Goal: Task Accomplishment & Management: Use online tool/utility

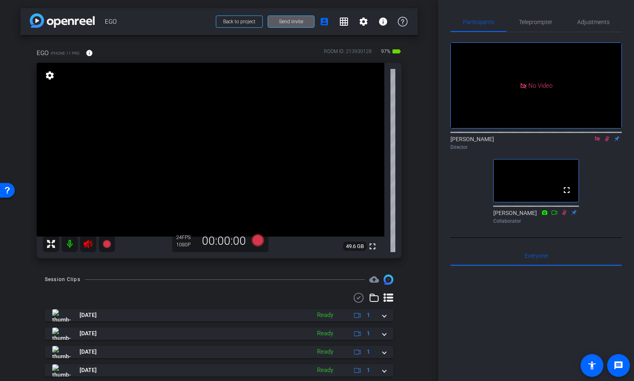
click at [69, 243] on mat-icon at bounding box center [70, 244] width 16 height 16
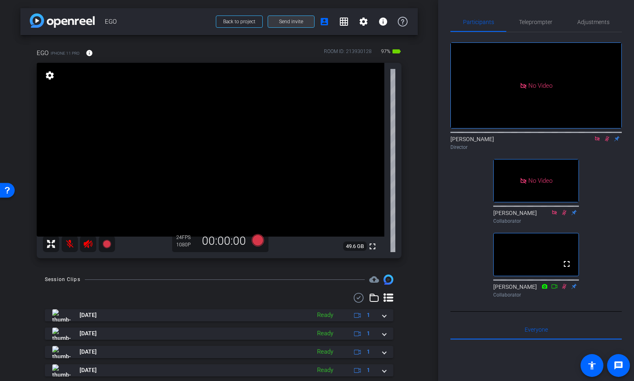
click at [291, 19] on span "Send invite" at bounding box center [291, 21] width 24 height 7
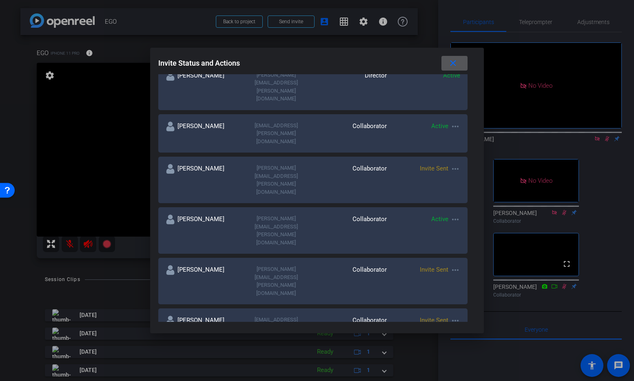
scroll to position [163, 0]
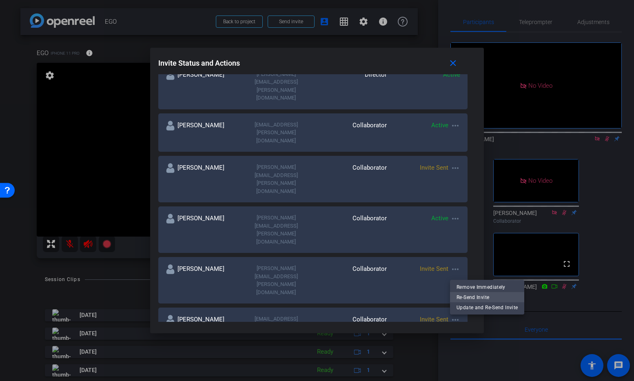
click at [466, 296] on span "Re-Send Invite" at bounding box center [487, 297] width 61 height 10
click at [457, 64] on mat-icon "close" at bounding box center [453, 63] width 10 height 10
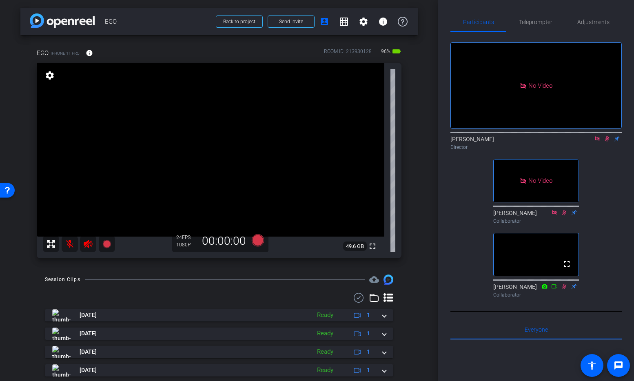
click at [87, 244] on icon at bounding box center [88, 244] width 9 height 8
click at [70, 245] on mat-icon at bounding box center [70, 244] width 16 height 16
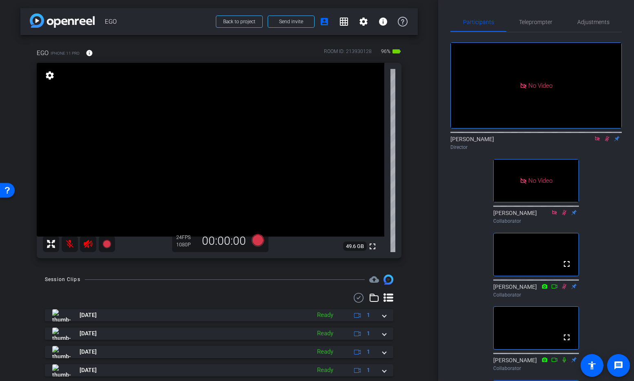
click at [87, 245] on icon at bounding box center [88, 244] width 9 height 8
click at [70, 245] on mat-icon at bounding box center [70, 244] width 16 height 16
click at [606, 142] on icon at bounding box center [607, 138] width 4 height 5
click at [593, 21] on span "Adjustments" at bounding box center [594, 22] width 32 height 6
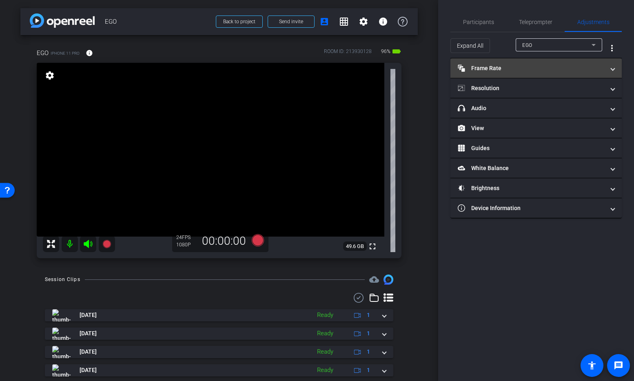
click at [491, 69] on mat-panel-title "Frame Rate Frame Rate" at bounding box center [531, 68] width 147 height 9
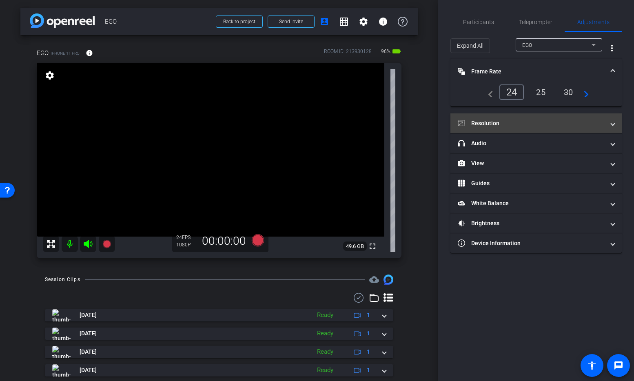
click at [498, 122] on mat-panel-title "Resolution" at bounding box center [531, 123] width 147 height 9
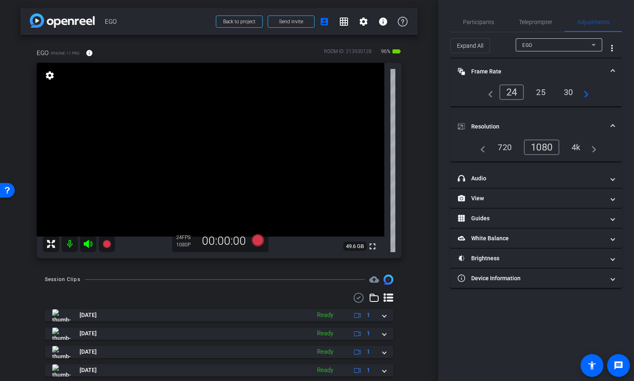
click at [497, 123] on mat-panel-title "Resolution" at bounding box center [531, 126] width 147 height 9
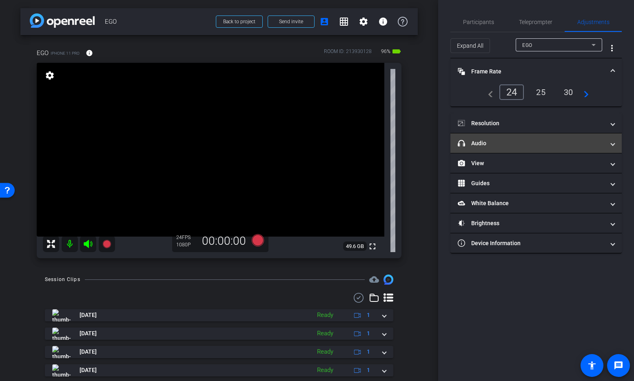
click at [481, 147] on mat-panel-title "headphone icon Audio" at bounding box center [531, 143] width 147 height 9
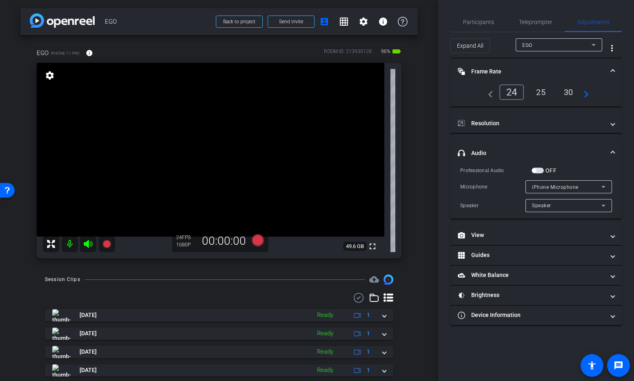
click at [536, 169] on span "button" at bounding box center [538, 171] width 12 height 6
click at [606, 187] on icon at bounding box center [604, 187] width 10 height 10
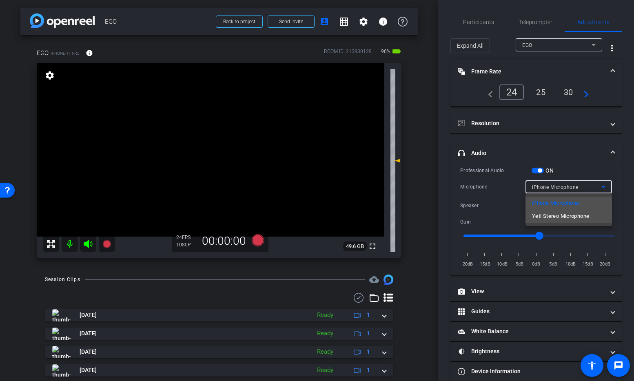
click at [567, 215] on span "Yeti Stereo Microphone" at bounding box center [560, 216] width 57 height 10
click at [604, 206] on icon at bounding box center [604, 206] width 4 height 2
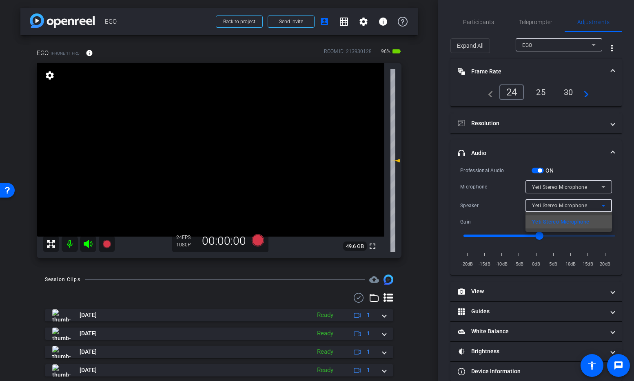
click at [604, 206] on div at bounding box center [317, 190] width 634 height 381
click at [538, 170] on span "button" at bounding box center [540, 171] width 4 height 4
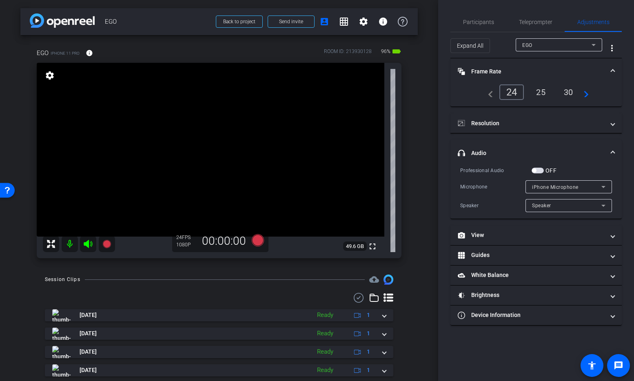
click at [536, 171] on span "button" at bounding box center [534, 171] width 4 height 4
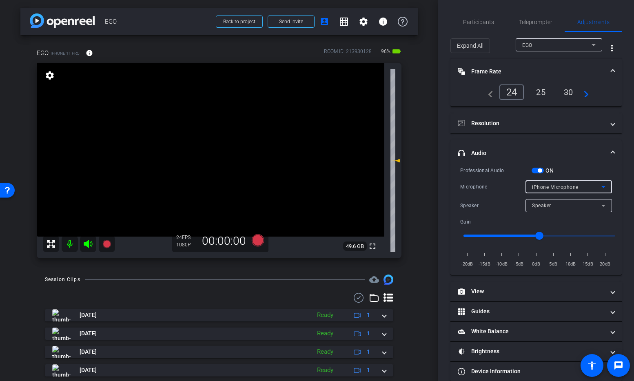
click at [604, 188] on icon at bounding box center [604, 187] width 10 height 10
click at [605, 187] on div at bounding box center [317, 190] width 634 height 381
click at [605, 187] on icon at bounding box center [604, 187] width 10 height 10
click at [605, 187] on div at bounding box center [317, 190] width 634 height 381
click at [539, 171] on span "button" at bounding box center [540, 171] width 4 height 4
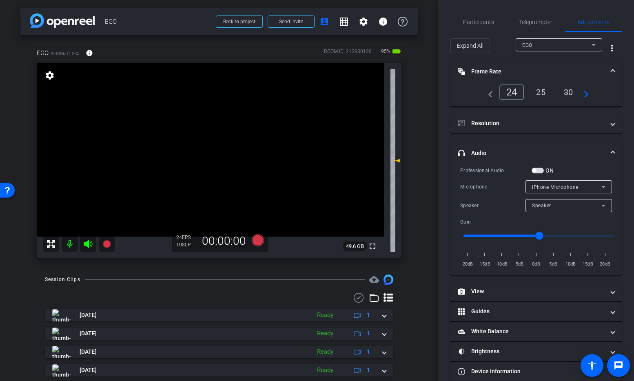
click at [538, 171] on span "button" at bounding box center [538, 171] width 12 height 6
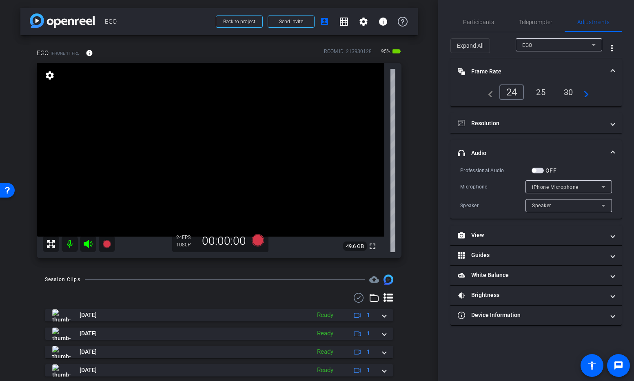
click at [535, 170] on span "button" at bounding box center [534, 171] width 4 height 4
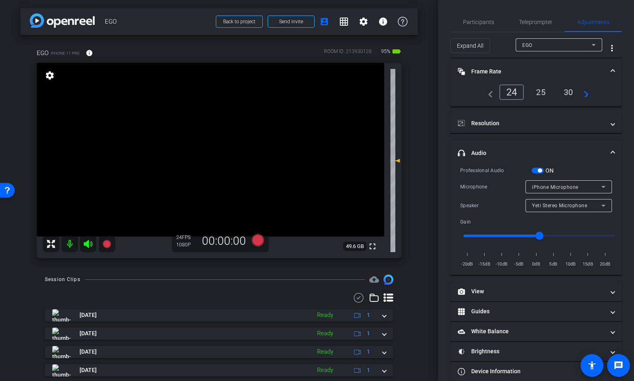
click at [603, 187] on icon at bounding box center [604, 187] width 4 height 2
click at [576, 213] on span "Yeti Stereo Microphone" at bounding box center [560, 216] width 57 height 10
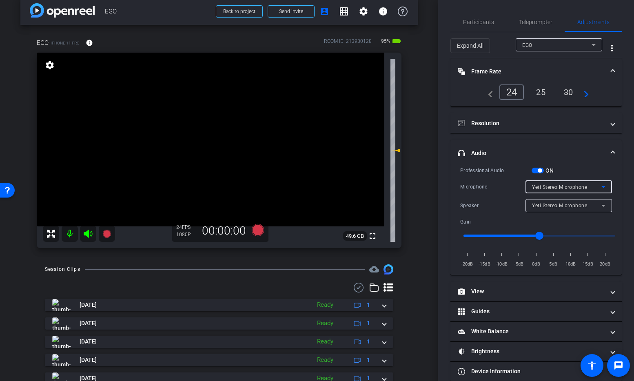
scroll to position [27, 0]
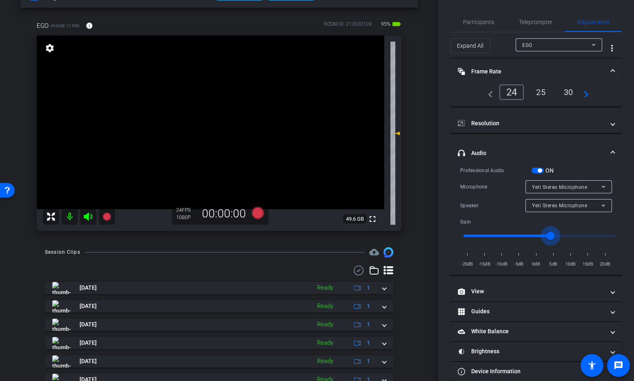
drag, startPoint x: 542, startPoint y: 234, endPoint x: 550, endPoint y: 233, distance: 8.6
type input "3"
click at [550, 233] on input "range" at bounding box center [539, 236] width 169 height 18
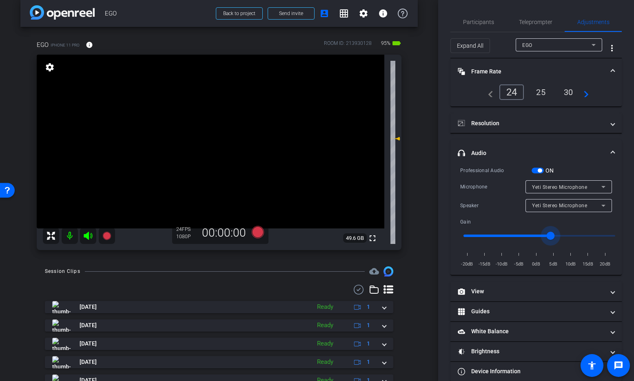
scroll to position [0, 0]
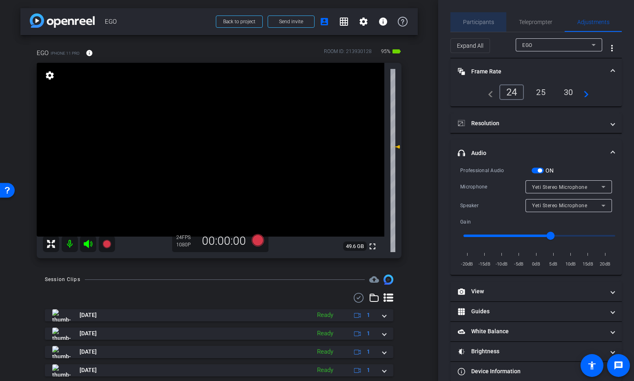
click at [482, 22] on span "Participants" at bounding box center [478, 22] width 31 height 6
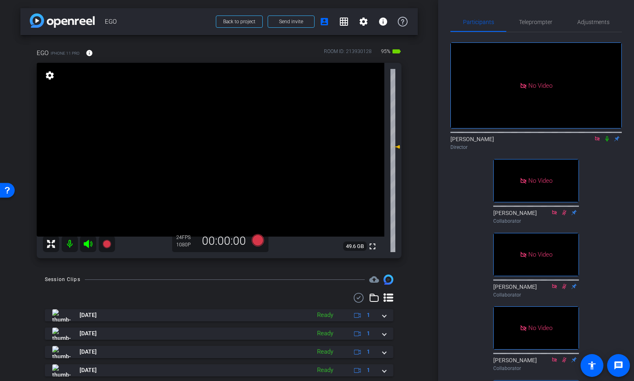
click at [608, 136] on icon at bounding box center [607, 139] width 7 height 6
click at [107, 242] on icon at bounding box center [106, 244] width 8 height 8
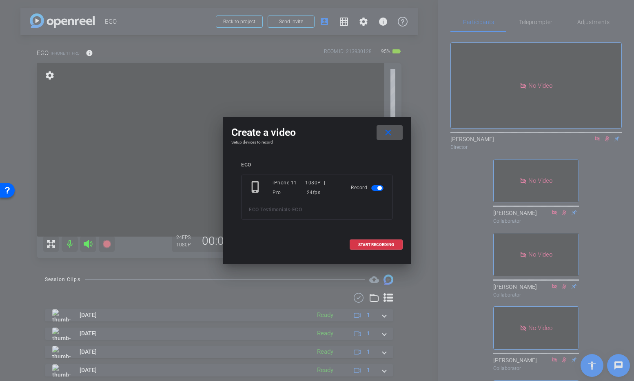
click at [391, 130] on mat-icon "close" at bounding box center [388, 133] width 10 height 10
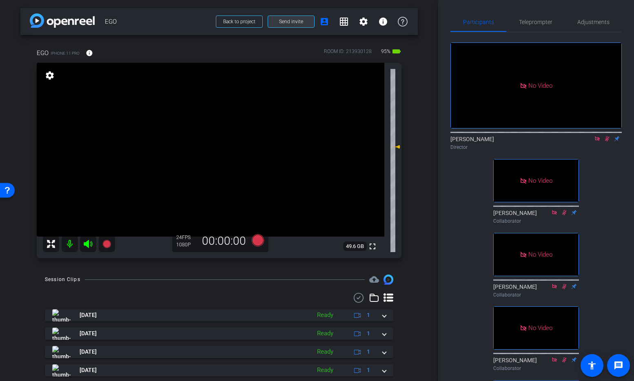
click at [303, 21] on span at bounding box center [291, 22] width 46 height 20
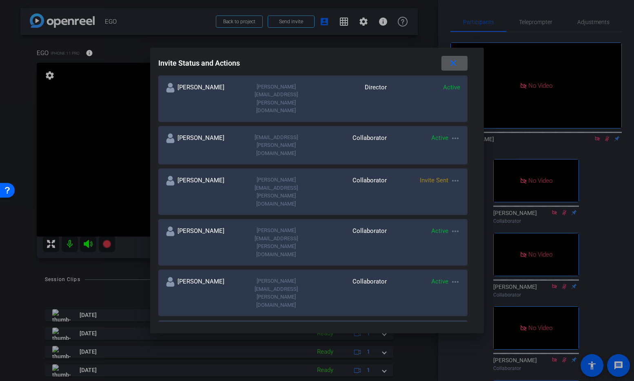
scroll to position [151, 0]
click at [455, 327] on mat-icon "more_horiz" at bounding box center [456, 332] width 10 height 10
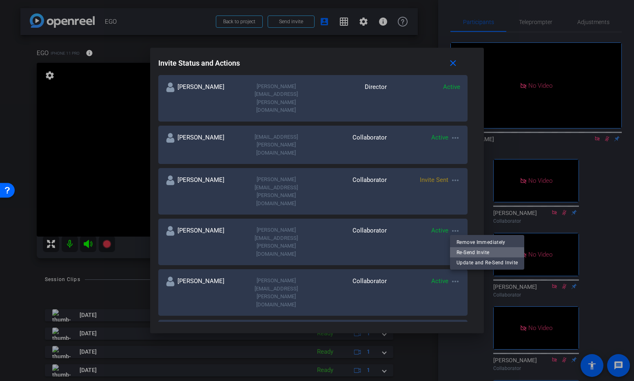
click at [472, 253] on span "Re-Send Invite" at bounding box center [487, 252] width 61 height 10
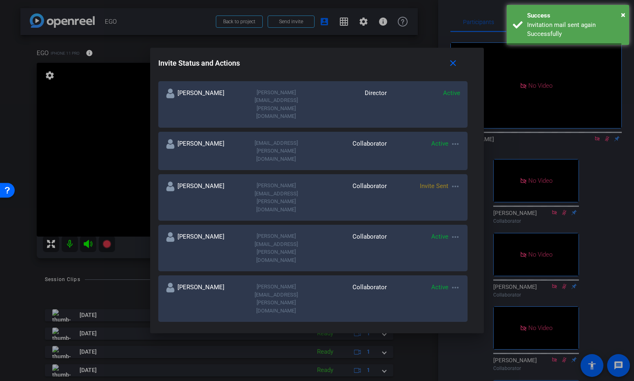
scroll to position [144, 0]
click at [450, 64] on mat-icon "close" at bounding box center [453, 63] width 10 height 10
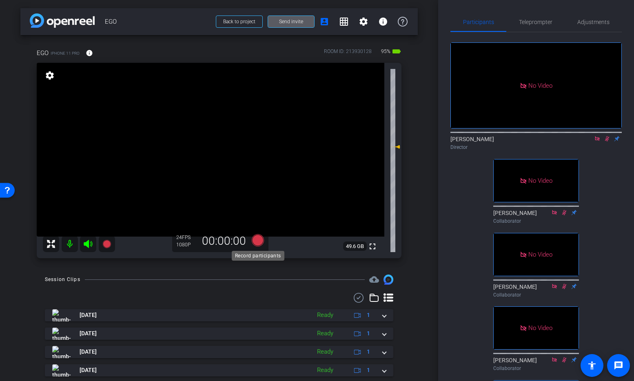
click at [260, 236] on icon at bounding box center [258, 240] width 12 height 12
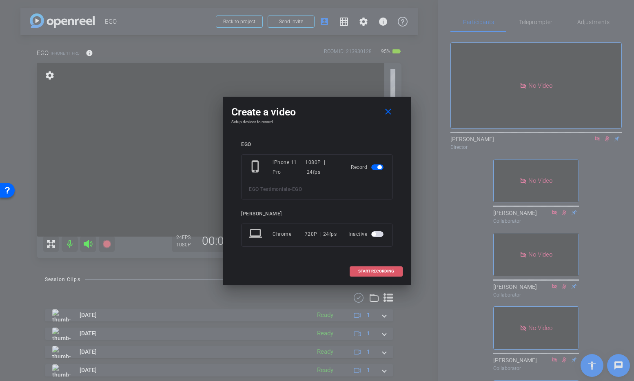
click at [375, 270] on span "START RECORDING" at bounding box center [376, 271] width 36 height 4
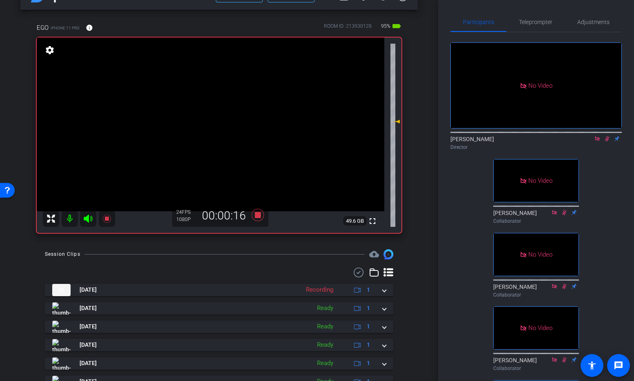
scroll to position [26, 0]
click at [592, 24] on span "Adjustments" at bounding box center [594, 22] width 32 height 6
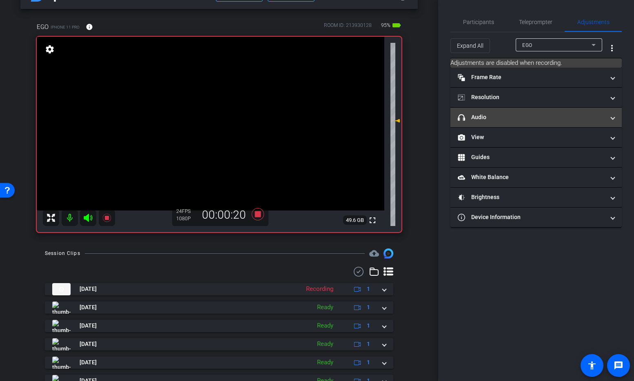
click at [480, 121] on mat-panel-title "headphone icon Audio" at bounding box center [531, 117] width 147 height 9
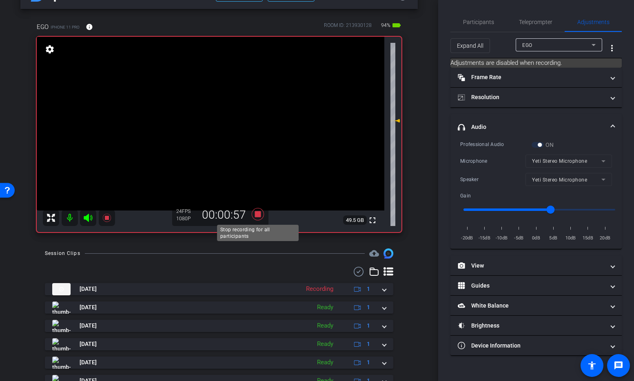
click at [259, 214] on icon at bounding box center [258, 214] width 12 height 12
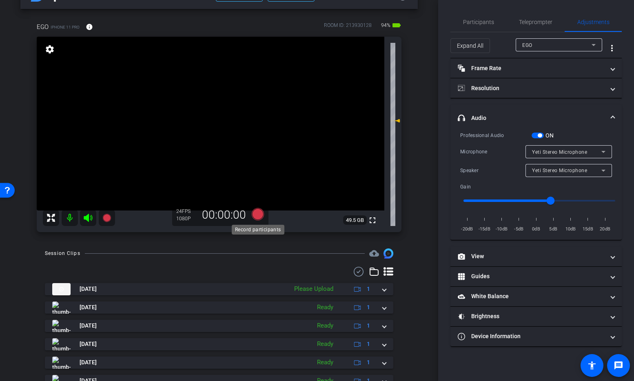
click at [258, 214] on icon at bounding box center [258, 214] width 12 height 12
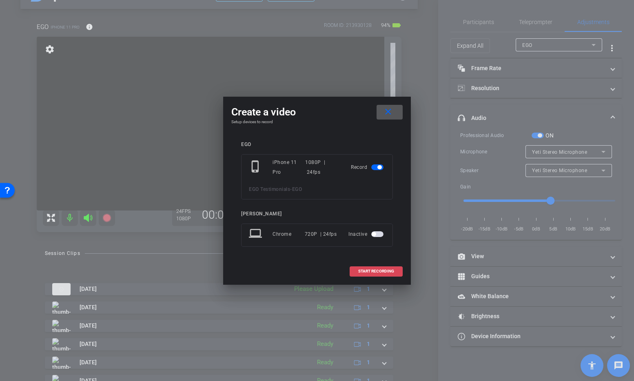
click at [379, 272] on span "START RECORDING" at bounding box center [376, 271] width 36 height 4
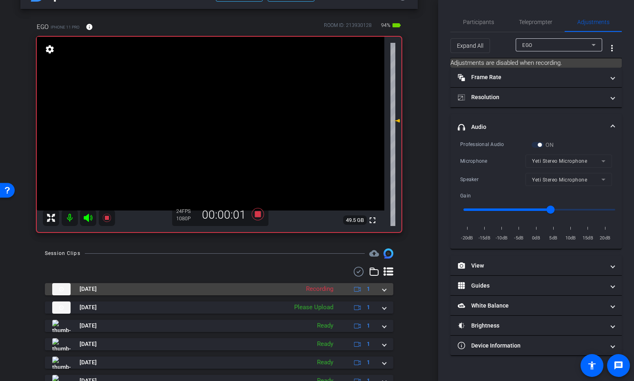
click at [387, 290] on mat-expansion-panel-header "[DATE] Recording 1" at bounding box center [219, 289] width 349 height 12
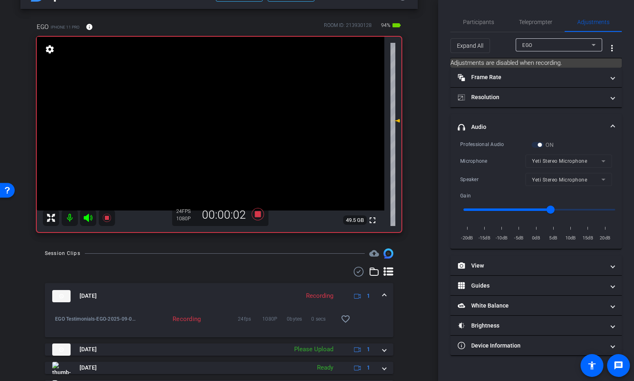
click at [387, 290] on mat-expansion-panel-header "[DATE] Recording 1" at bounding box center [219, 296] width 349 height 26
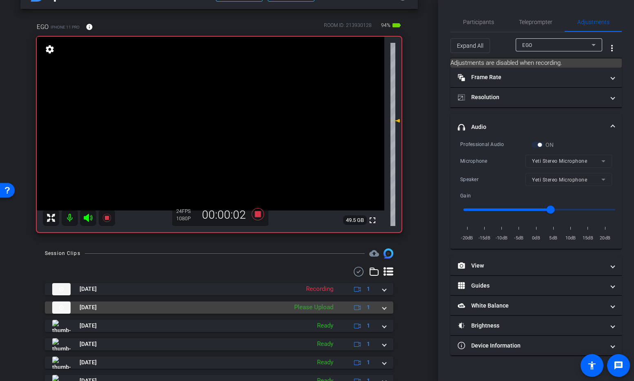
click at [385, 308] on span at bounding box center [384, 307] width 3 height 9
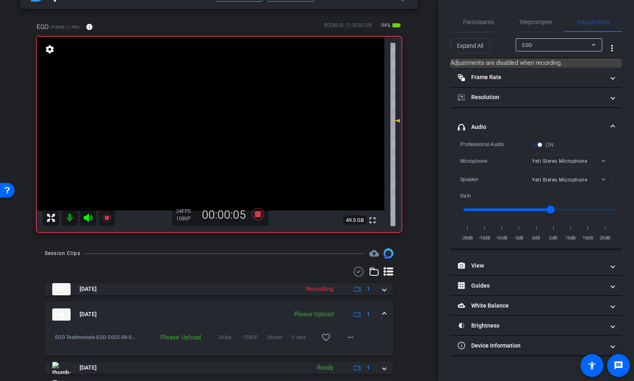
click at [318, 313] on div "Please Upload" at bounding box center [313, 314] width 47 height 9
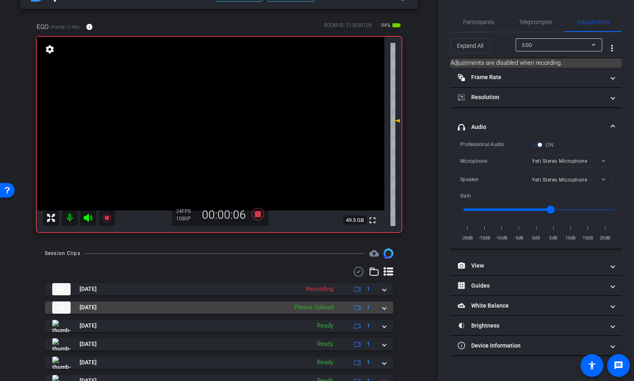
click at [383, 307] on span at bounding box center [384, 307] width 3 height 9
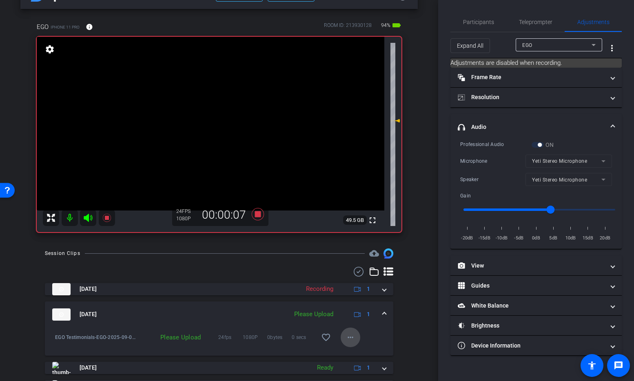
click at [348, 337] on mat-icon "more_horiz" at bounding box center [351, 338] width 10 height 10
click at [358, 300] on span "Upload" at bounding box center [363, 300] width 33 height 10
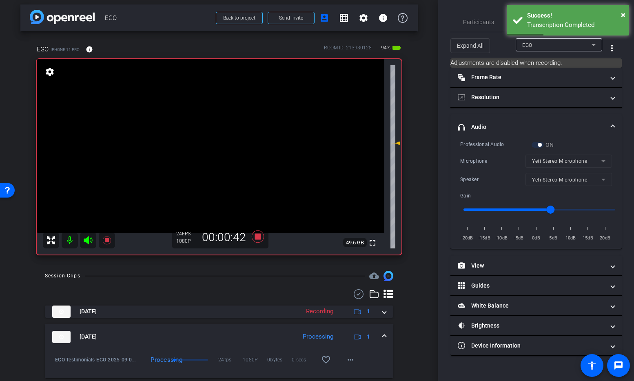
scroll to position [0, 0]
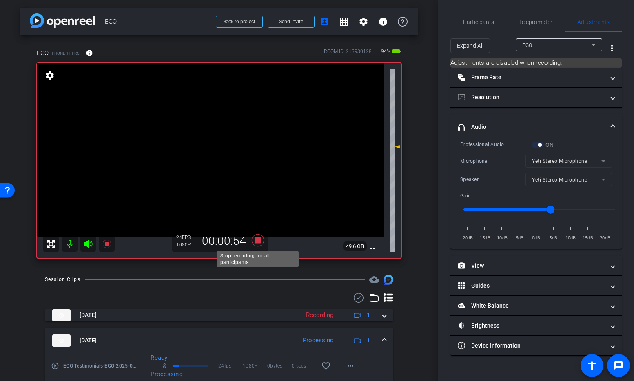
click at [258, 240] on icon at bounding box center [258, 240] width 12 height 12
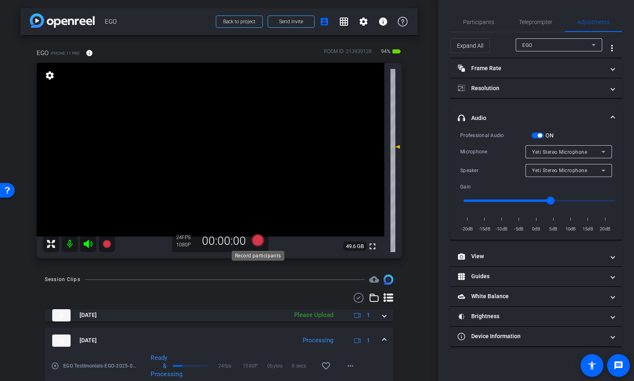
click at [258, 240] on icon at bounding box center [258, 240] width 12 height 12
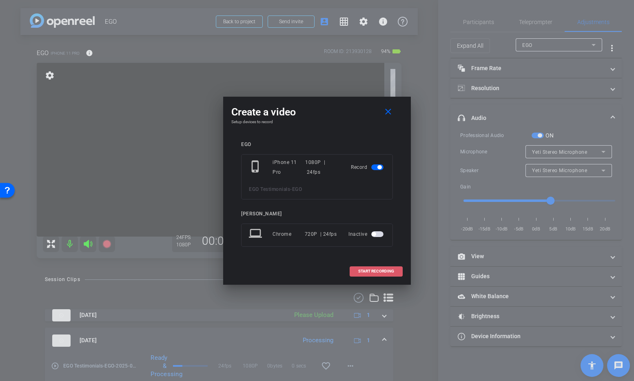
click at [376, 271] on span "START RECORDING" at bounding box center [376, 271] width 36 height 4
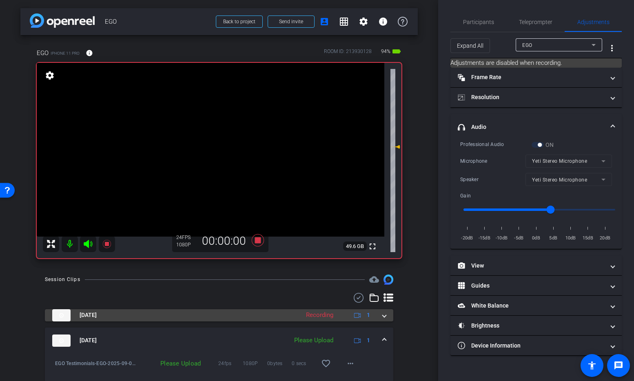
click at [384, 318] on span at bounding box center [384, 315] width 3 height 9
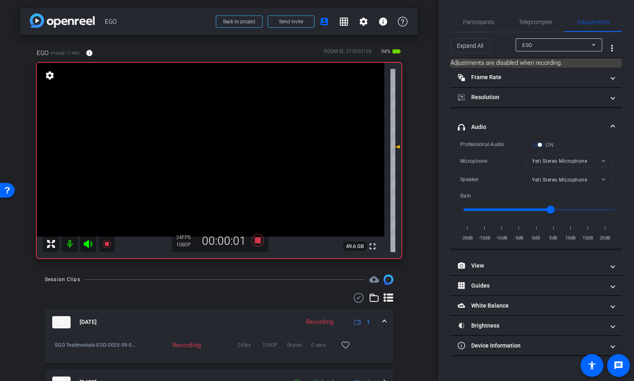
click at [384, 318] on span at bounding box center [384, 322] width 3 height 9
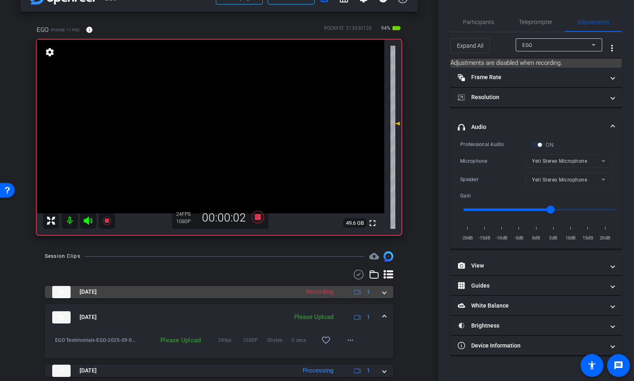
scroll to position [40, 0]
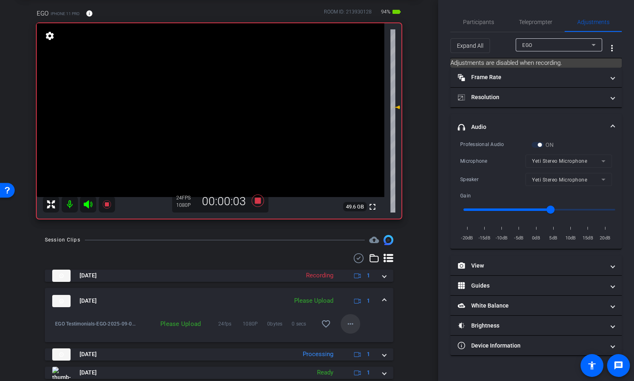
click at [352, 324] on mat-icon "more_horiz" at bounding box center [351, 324] width 10 height 10
click at [359, 340] on span "Upload" at bounding box center [363, 341] width 33 height 10
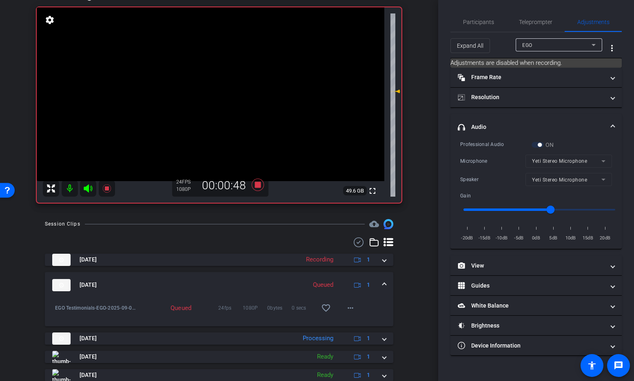
scroll to position [53, 0]
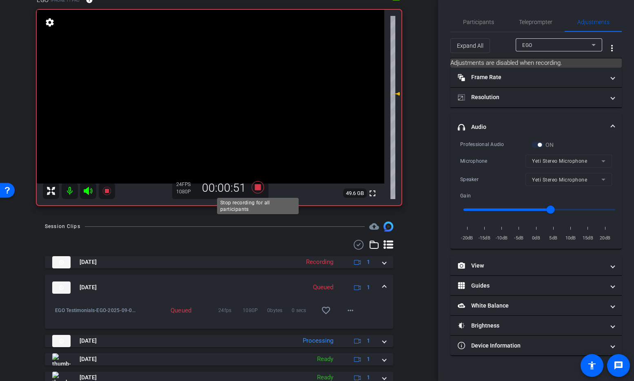
click at [258, 189] on icon at bounding box center [258, 187] width 12 height 12
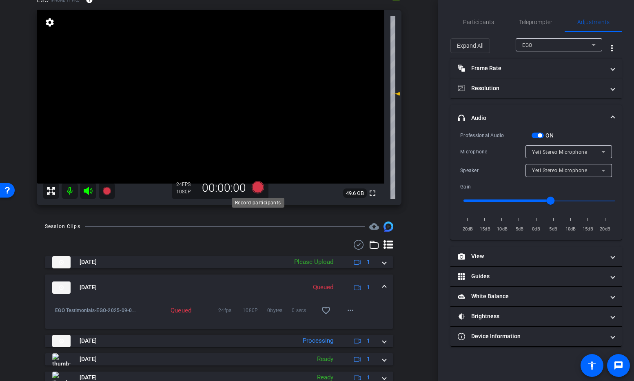
scroll to position [47, 0]
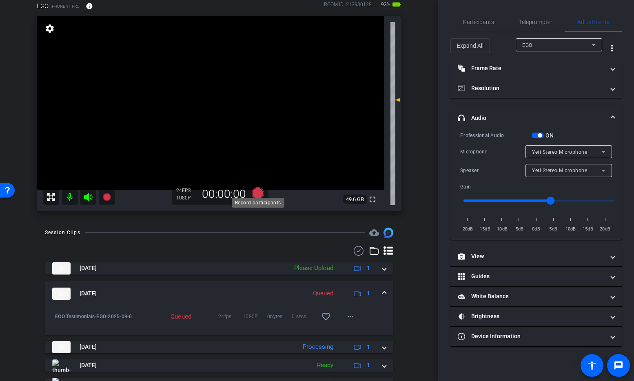
click at [258, 192] on icon at bounding box center [258, 193] width 12 height 12
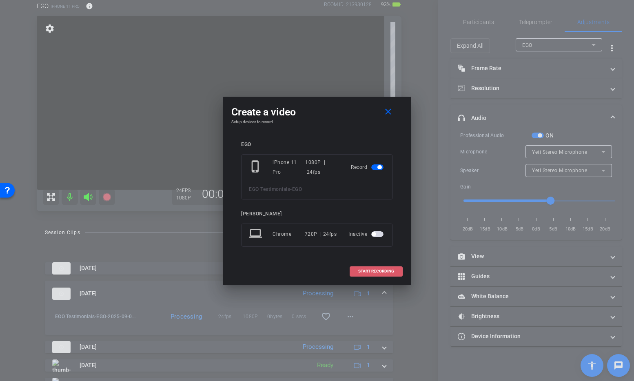
click at [378, 271] on span "START RECORDING" at bounding box center [376, 271] width 36 height 4
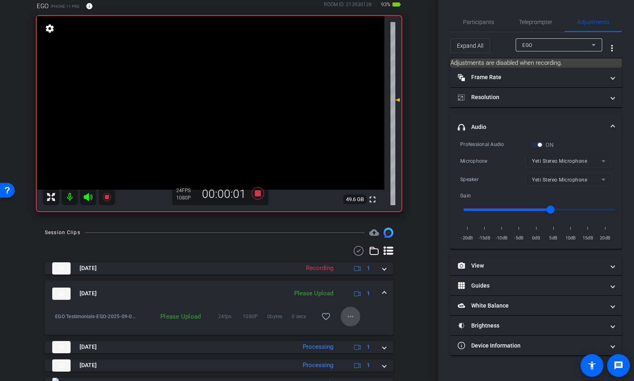
click at [355, 316] on mat-icon "more_horiz" at bounding box center [351, 317] width 10 height 10
click at [358, 335] on span "Upload" at bounding box center [363, 334] width 33 height 10
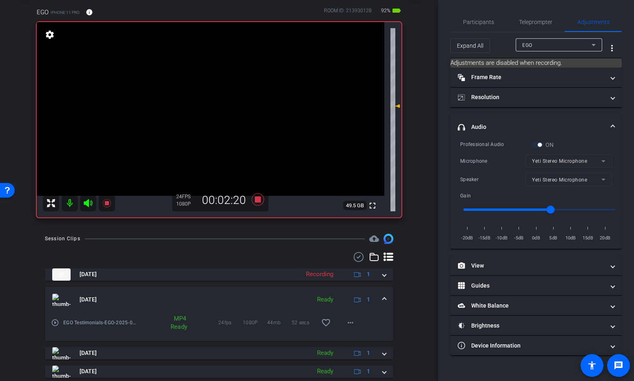
scroll to position [40, 0]
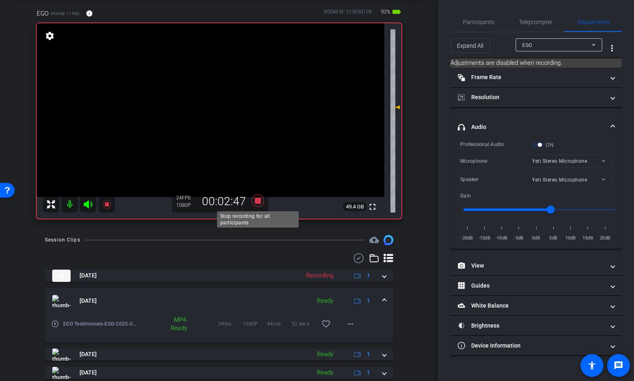
click at [259, 202] on icon at bounding box center [258, 201] width 12 height 12
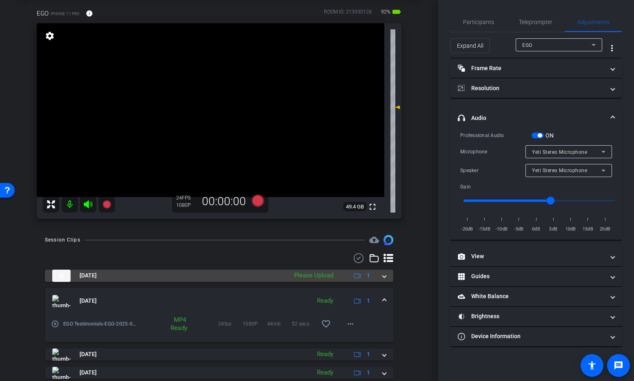
click at [383, 278] on span at bounding box center [384, 275] width 3 height 9
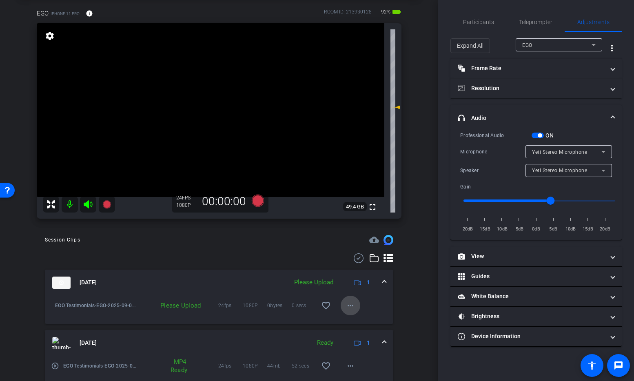
click at [355, 305] on mat-icon "more_horiz" at bounding box center [351, 306] width 10 height 10
click at [356, 322] on span "Upload" at bounding box center [363, 323] width 33 height 10
click at [384, 281] on span at bounding box center [384, 282] width 3 height 9
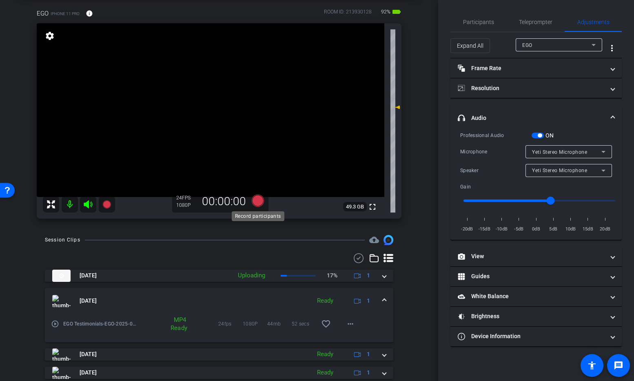
click at [259, 202] on icon at bounding box center [258, 201] width 12 height 12
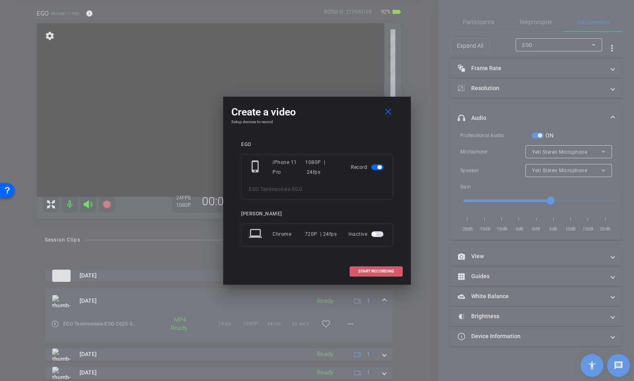
click at [377, 271] on span "START RECORDING" at bounding box center [376, 271] width 36 height 4
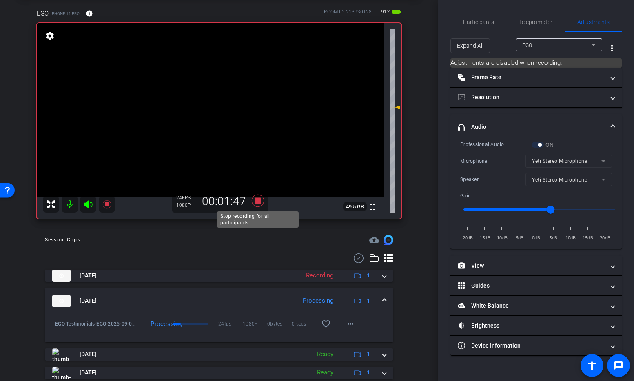
click at [256, 199] on icon at bounding box center [258, 201] width 12 height 12
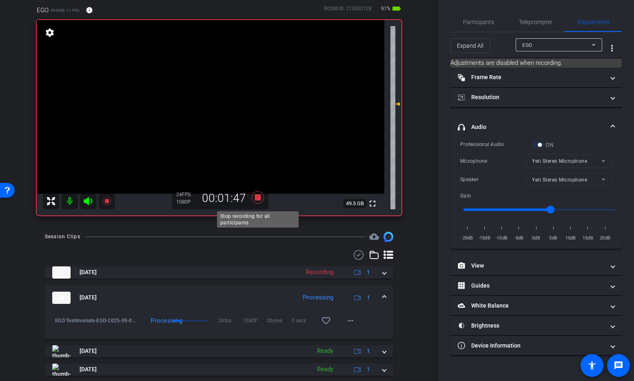
scroll to position [44, 0]
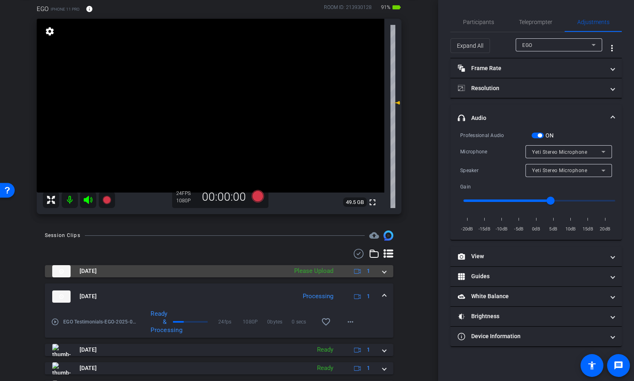
click at [385, 269] on span at bounding box center [384, 271] width 3 height 9
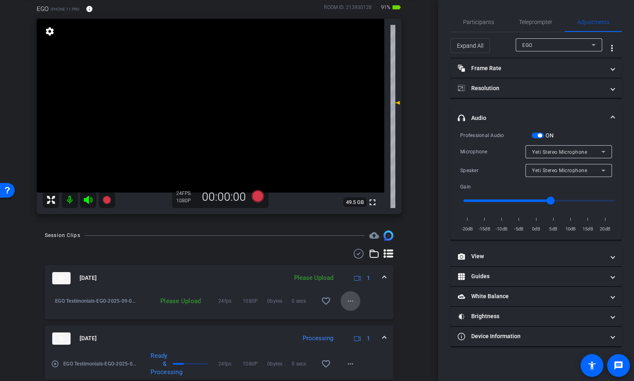
click at [348, 300] on mat-icon "more_horiz" at bounding box center [351, 301] width 10 height 10
click at [356, 317] on span "Upload" at bounding box center [363, 318] width 33 height 10
click at [260, 197] on icon at bounding box center [258, 196] width 12 height 12
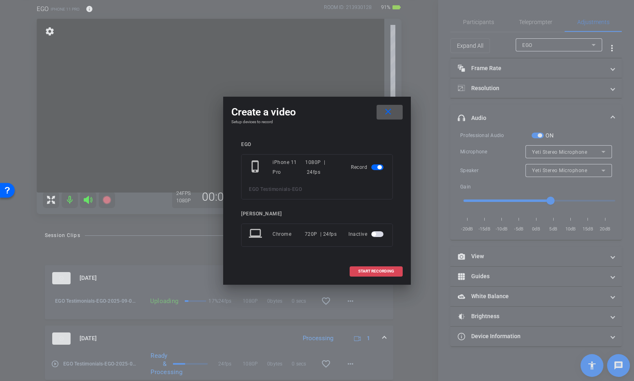
click at [370, 270] on span "START RECORDING" at bounding box center [376, 271] width 36 height 4
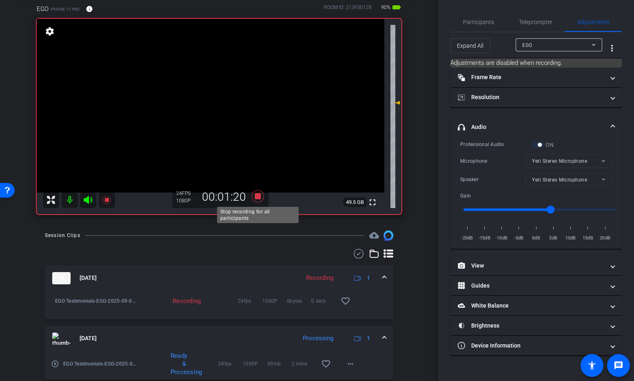
click at [257, 197] on icon at bounding box center [258, 196] width 12 height 12
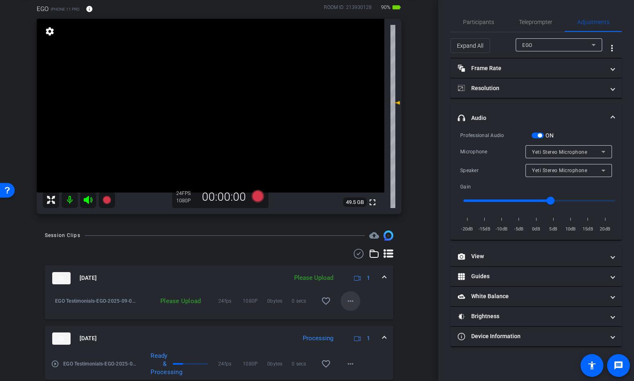
click at [352, 300] on mat-icon "more_horiz" at bounding box center [351, 301] width 10 height 10
click at [357, 318] on span "Upload" at bounding box center [363, 318] width 33 height 10
click at [257, 197] on icon at bounding box center [258, 196] width 12 height 12
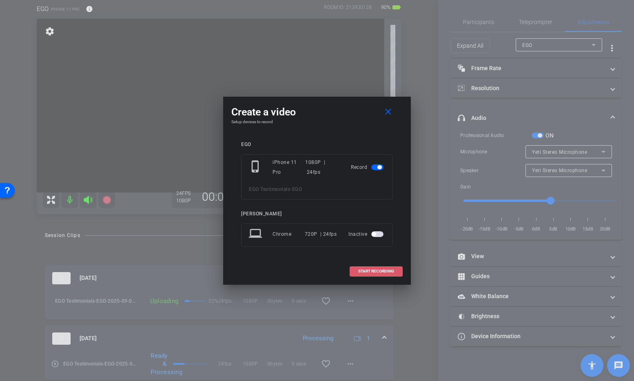
click at [386, 270] on span "START RECORDING" at bounding box center [376, 271] width 36 height 4
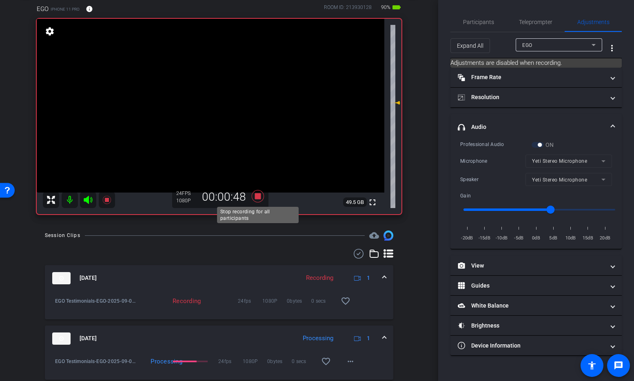
click at [260, 197] on icon at bounding box center [258, 196] width 12 height 12
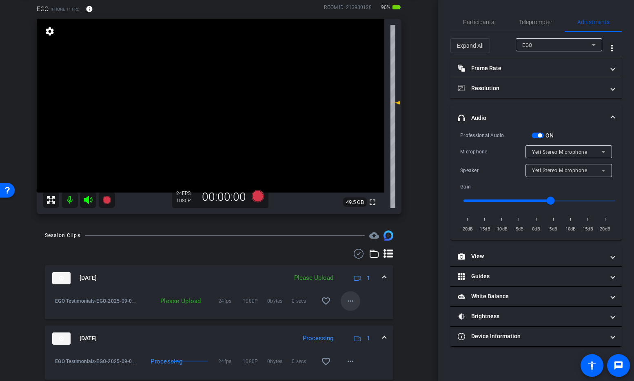
click at [349, 300] on mat-icon "more_horiz" at bounding box center [351, 301] width 10 height 10
click at [359, 316] on span "Upload" at bounding box center [363, 318] width 33 height 10
click at [262, 197] on icon at bounding box center [258, 196] width 12 height 12
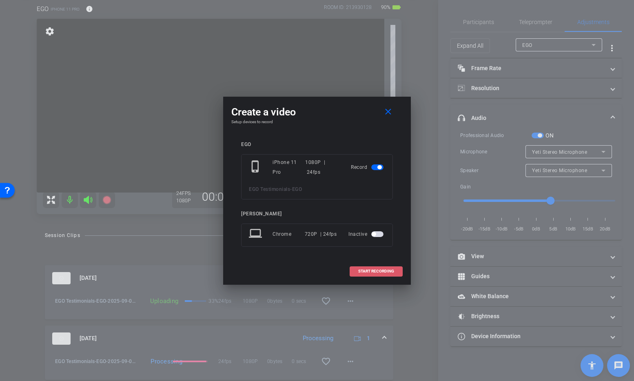
click at [380, 269] on span "START RECORDING" at bounding box center [376, 271] width 36 height 4
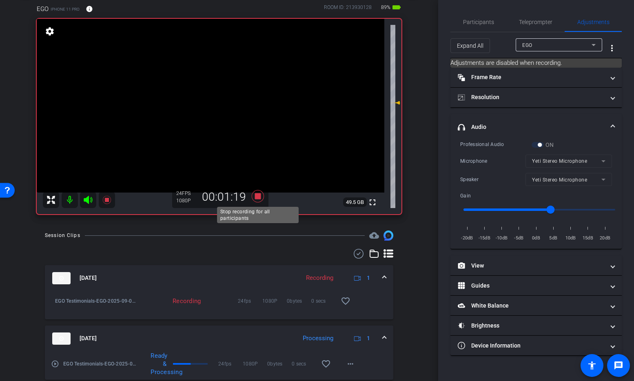
click at [258, 198] on icon at bounding box center [258, 196] width 12 height 12
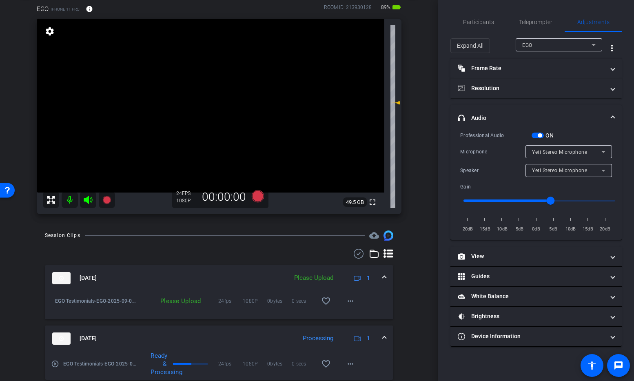
click at [309, 275] on div "Please Upload" at bounding box center [313, 277] width 47 height 9
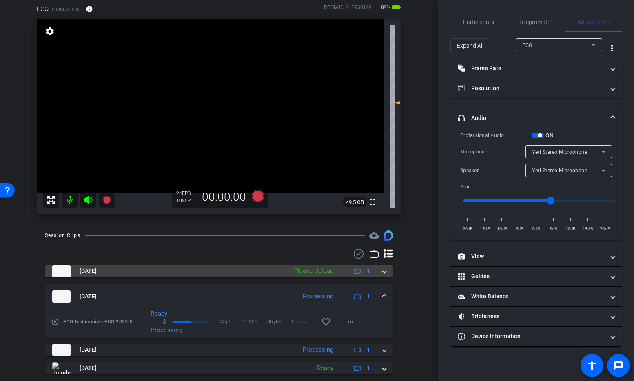
click at [313, 271] on div "Please Upload" at bounding box center [313, 271] width 47 height 9
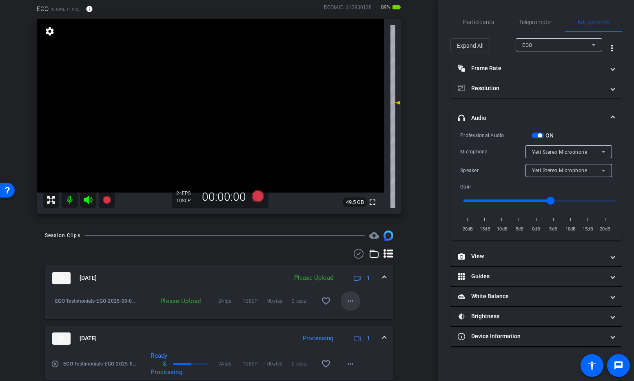
click at [351, 300] on mat-icon "more_horiz" at bounding box center [351, 301] width 10 height 10
click at [358, 317] on span "Upload" at bounding box center [363, 318] width 33 height 10
click at [258, 198] on icon at bounding box center [258, 196] width 12 height 12
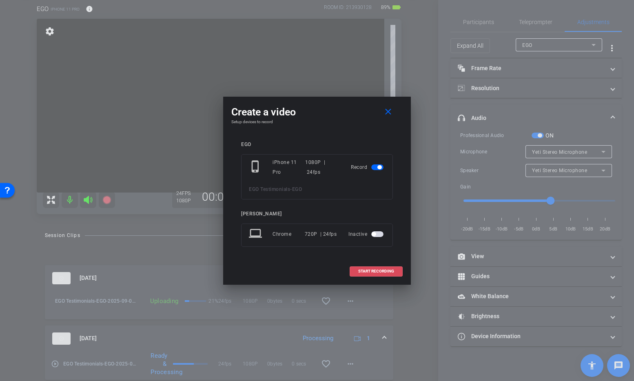
click at [380, 272] on span "START RECORDING" at bounding box center [376, 271] width 36 height 4
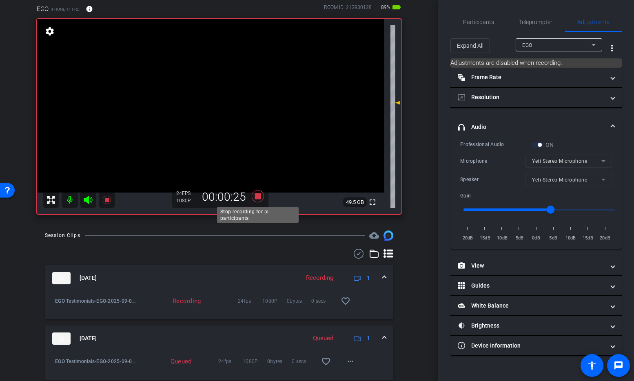
click at [260, 197] on icon at bounding box center [258, 196] width 12 height 12
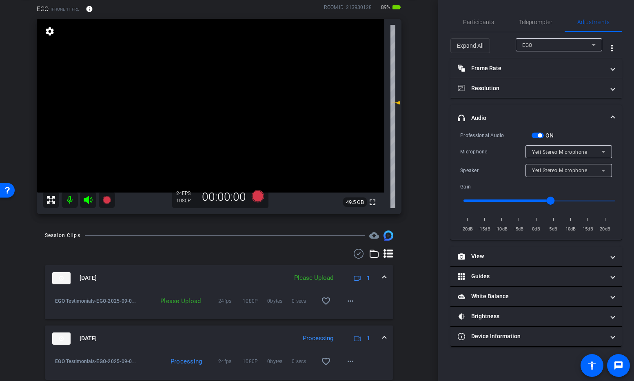
scroll to position [44, 0]
click at [349, 300] on mat-icon "more_horiz" at bounding box center [351, 301] width 10 height 10
click at [358, 317] on span "Upload" at bounding box center [363, 318] width 33 height 10
click at [260, 197] on icon at bounding box center [258, 196] width 12 height 12
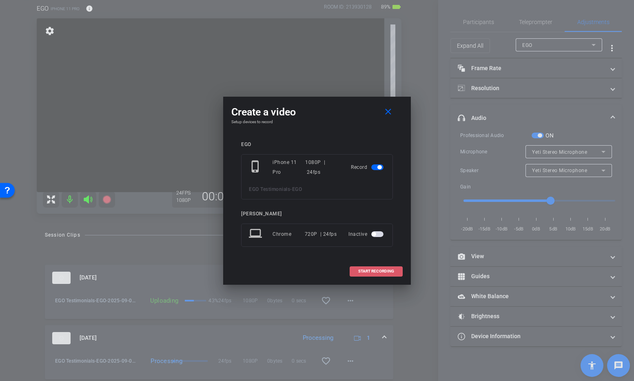
click at [374, 272] on span "START RECORDING" at bounding box center [376, 271] width 36 height 4
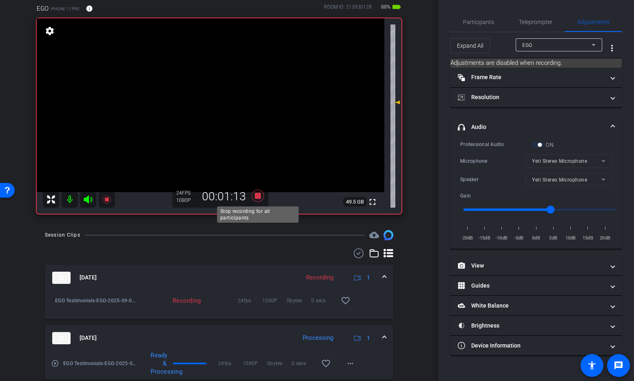
click at [260, 196] on icon at bounding box center [258, 196] width 12 height 12
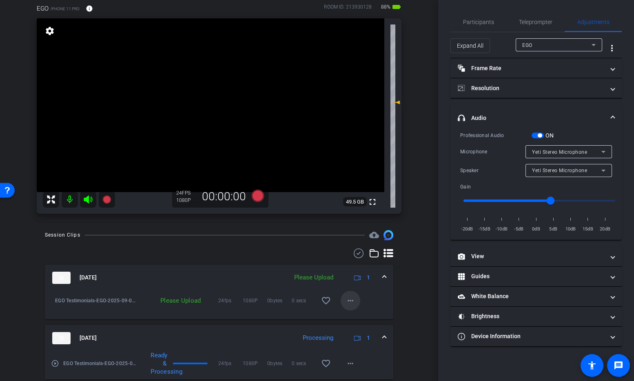
click at [351, 301] on mat-icon "more_horiz" at bounding box center [351, 301] width 10 height 10
click at [357, 317] on span "Upload" at bounding box center [363, 318] width 33 height 10
click at [258, 198] on icon at bounding box center [258, 196] width 12 height 12
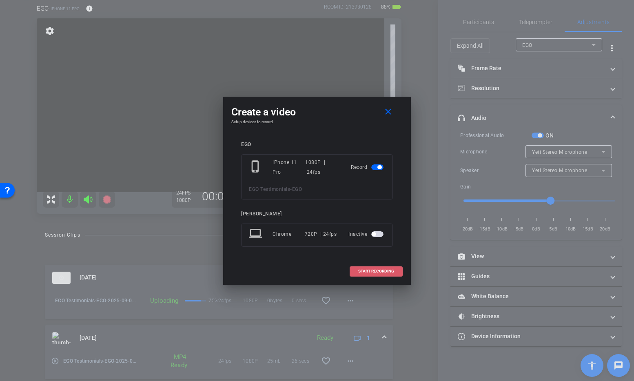
click at [377, 270] on span "START RECORDING" at bounding box center [376, 271] width 36 height 4
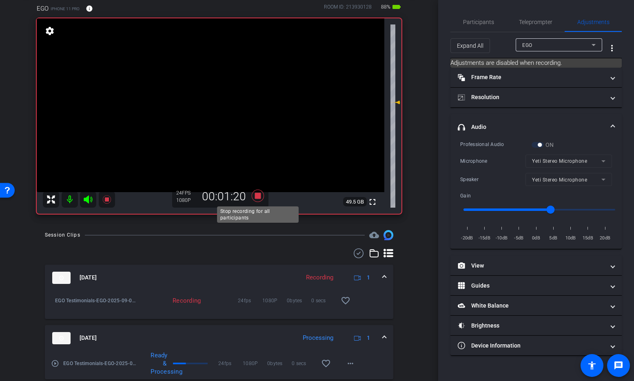
click at [259, 196] on icon at bounding box center [258, 196] width 12 height 12
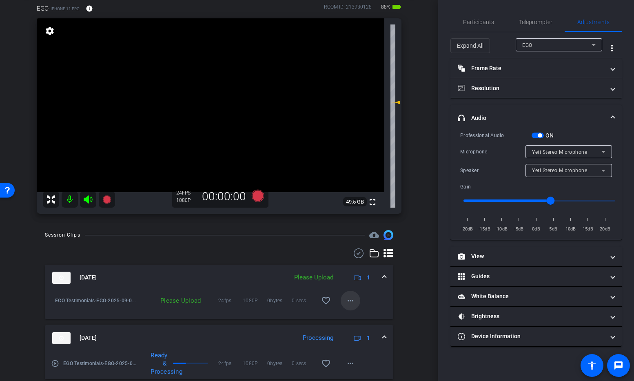
click at [352, 300] on mat-icon "more_horiz" at bounding box center [351, 301] width 10 height 10
click at [358, 317] on span "Upload" at bounding box center [363, 318] width 33 height 10
click at [258, 194] on icon at bounding box center [258, 196] width 12 height 12
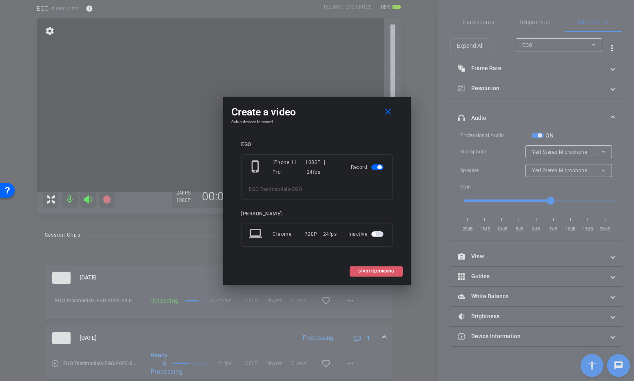
click at [379, 271] on span "START RECORDING" at bounding box center [376, 271] width 36 height 4
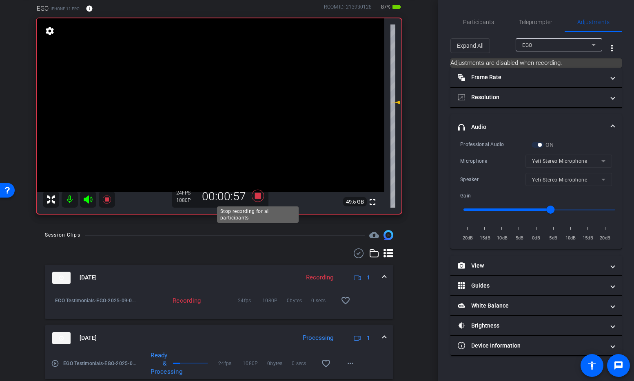
click at [260, 196] on icon at bounding box center [258, 196] width 12 height 12
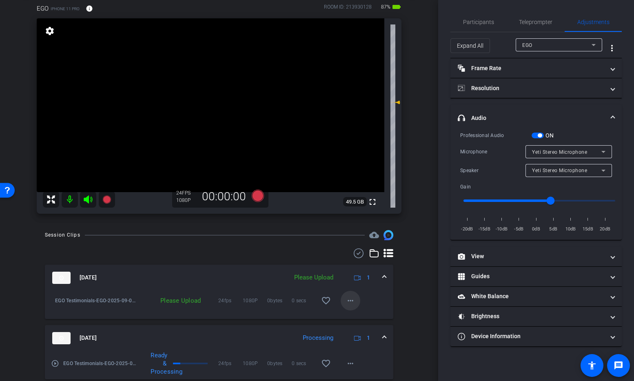
click at [353, 301] on mat-icon "more_horiz" at bounding box center [351, 301] width 10 height 10
click at [360, 318] on span "Upload" at bounding box center [363, 318] width 33 height 10
click at [258, 197] on icon at bounding box center [258, 196] width 12 height 12
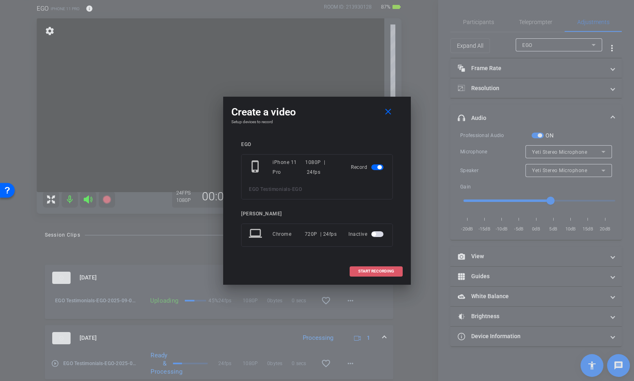
click at [375, 272] on span "START RECORDING" at bounding box center [376, 271] width 36 height 4
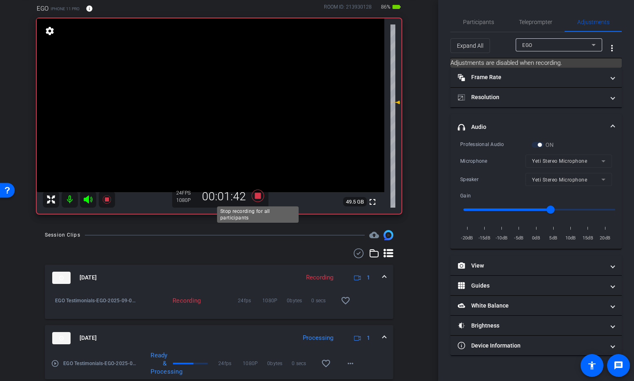
click at [258, 198] on icon at bounding box center [258, 196] width 12 height 12
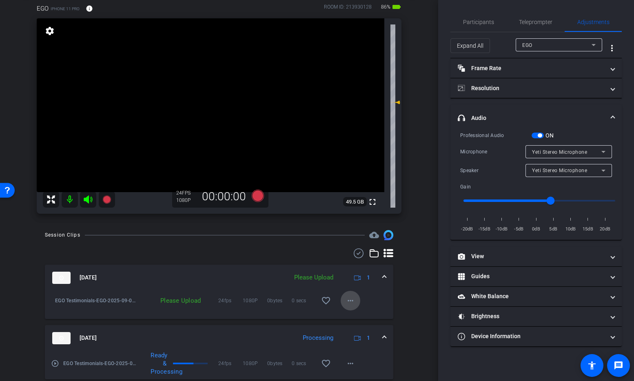
click at [350, 299] on mat-icon "more_horiz" at bounding box center [351, 301] width 10 height 10
click at [359, 316] on span "Upload" at bounding box center [363, 318] width 33 height 10
click at [260, 196] on icon at bounding box center [258, 196] width 12 height 12
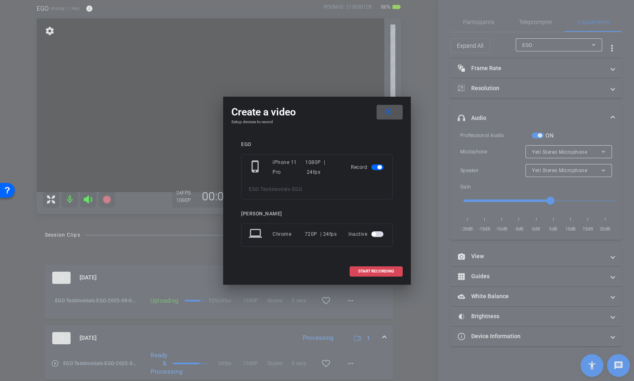
click at [379, 271] on span "START RECORDING" at bounding box center [376, 271] width 36 height 4
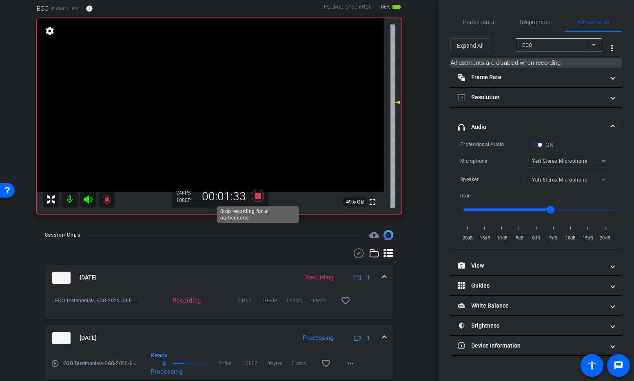
click at [258, 195] on icon at bounding box center [258, 196] width 12 height 12
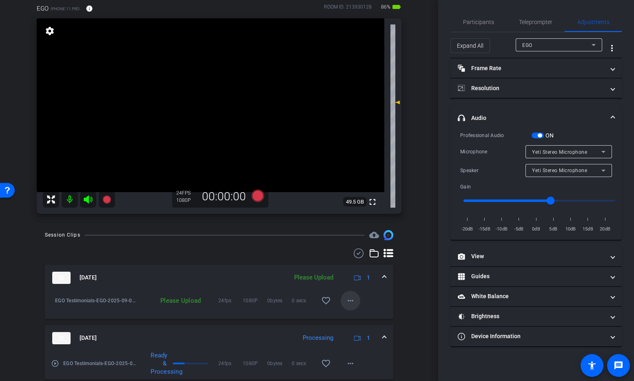
click at [348, 297] on mat-icon "more_horiz" at bounding box center [351, 301] width 10 height 10
click at [356, 315] on span "Upload" at bounding box center [363, 318] width 33 height 10
click at [261, 196] on icon at bounding box center [258, 196] width 12 height 12
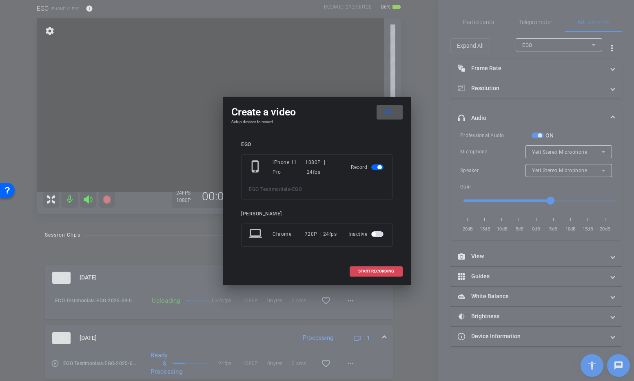
click at [367, 269] on span "START RECORDING" at bounding box center [376, 271] width 36 height 4
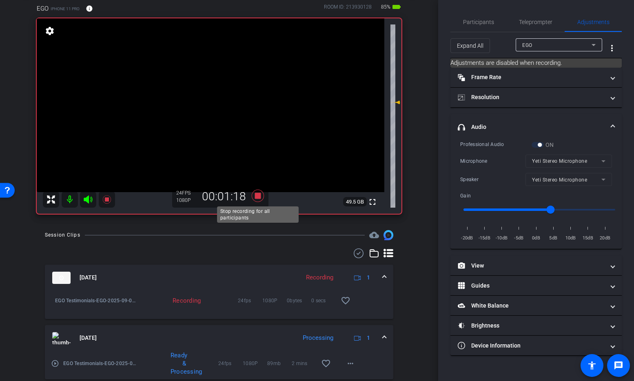
click at [257, 197] on icon at bounding box center [258, 196] width 12 height 12
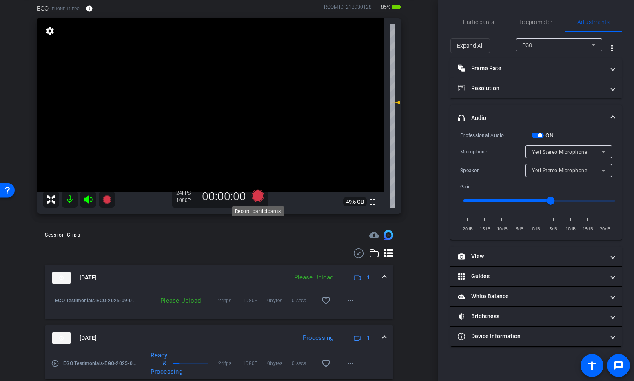
click at [257, 197] on icon at bounding box center [258, 196] width 12 height 12
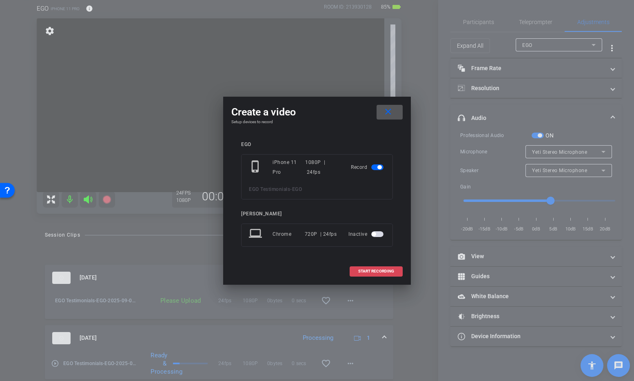
click at [375, 271] on span "START RECORDING" at bounding box center [376, 271] width 36 height 4
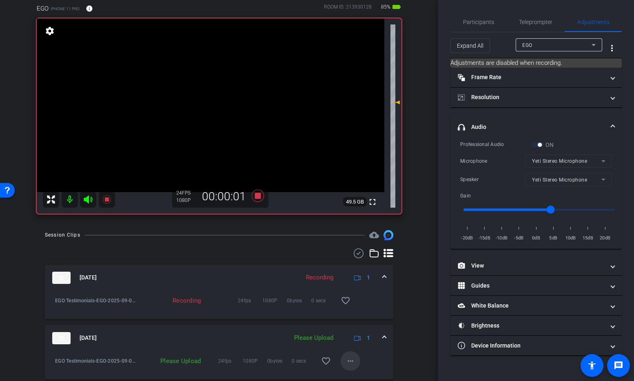
click at [349, 359] on mat-icon "more_horiz" at bounding box center [351, 361] width 10 height 10
click at [356, 324] on span "Upload" at bounding box center [363, 324] width 33 height 10
click at [257, 197] on icon at bounding box center [258, 196] width 12 height 12
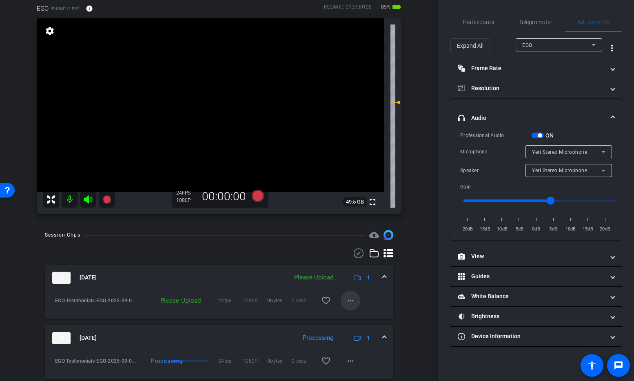
click at [354, 302] on mat-icon "more_horiz" at bounding box center [351, 301] width 10 height 10
click at [362, 318] on span "Upload" at bounding box center [363, 318] width 33 height 10
click at [476, 23] on span "Participants" at bounding box center [478, 22] width 31 height 6
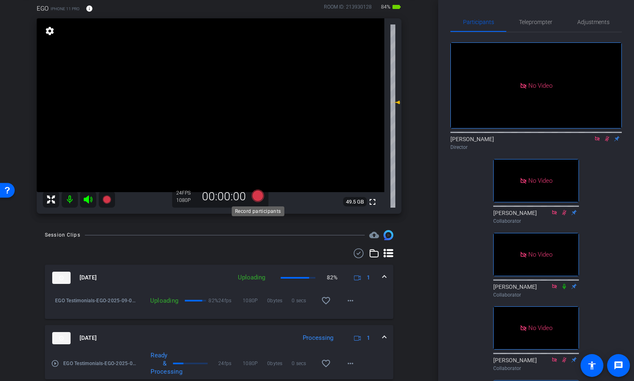
click at [260, 194] on icon at bounding box center [258, 196] width 12 height 12
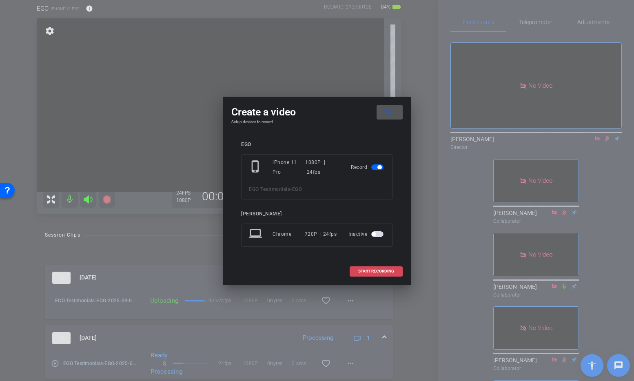
click at [389, 273] on span "START RECORDING" at bounding box center [376, 271] width 36 height 4
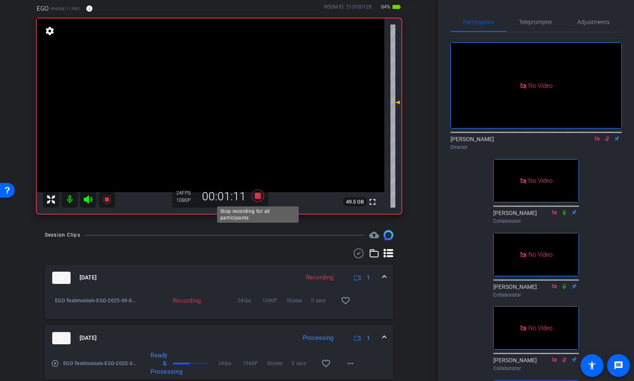
click at [260, 197] on icon at bounding box center [258, 196] width 12 height 12
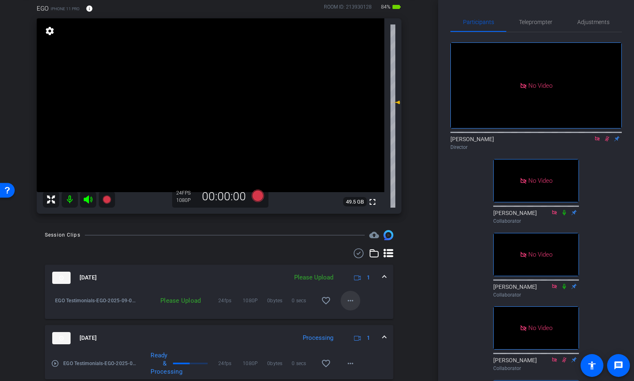
click at [351, 300] on mat-icon "more_horiz" at bounding box center [351, 301] width 10 height 10
click at [356, 317] on span "Upload" at bounding box center [363, 318] width 33 height 10
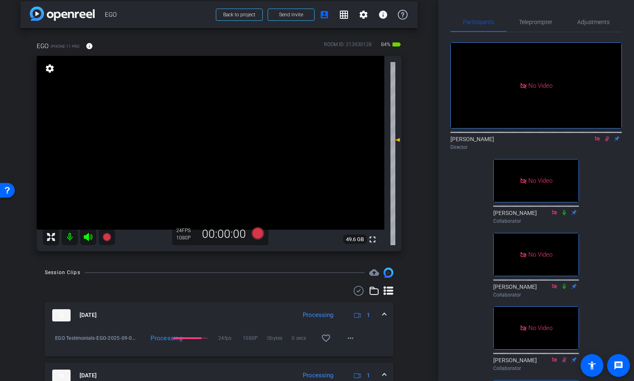
scroll to position [4, 0]
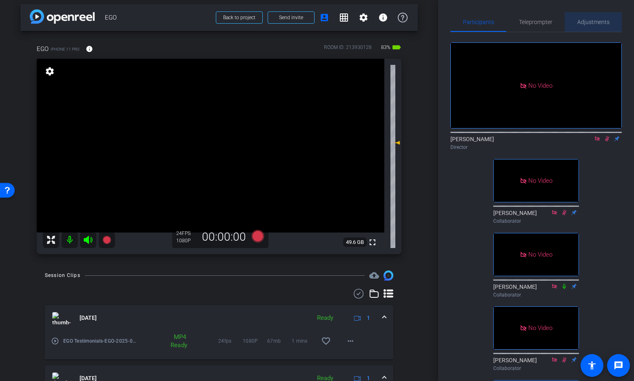
click at [589, 20] on span "Adjustments" at bounding box center [594, 22] width 32 height 6
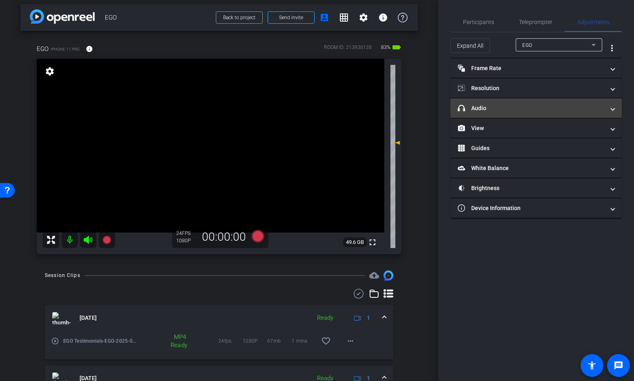
click at [491, 108] on mat-panel-title "headphone icon Audio" at bounding box center [531, 108] width 147 height 9
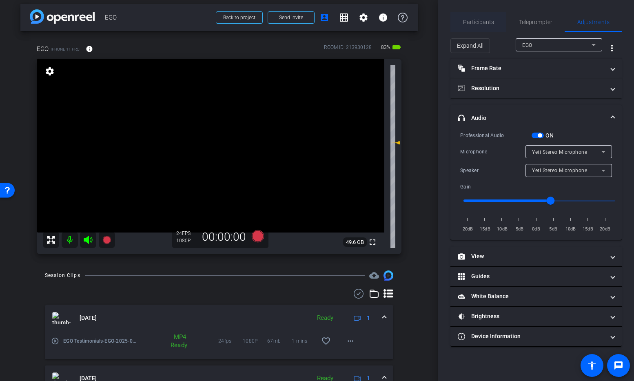
click at [490, 21] on span "Participants" at bounding box center [478, 22] width 31 height 6
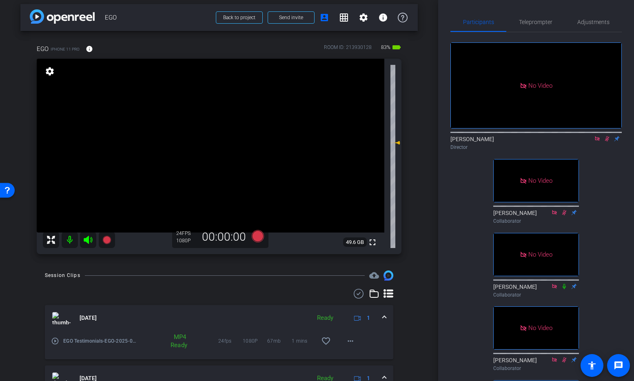
click at [608, 136] on icon at bounding box center [607, 139] width 7 height 6
click at [589, 22] on span "Adjustments" at bounding box center [594, 22] width 32 height 6
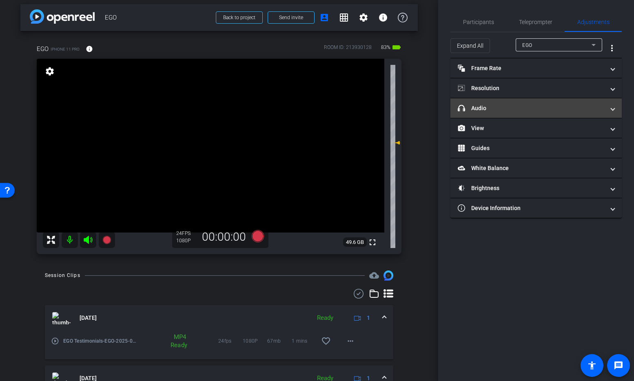
click at [502, 107] on mat-panel-title "headphone icon Audio" at bounding box center [531, 108] width 147 height 9
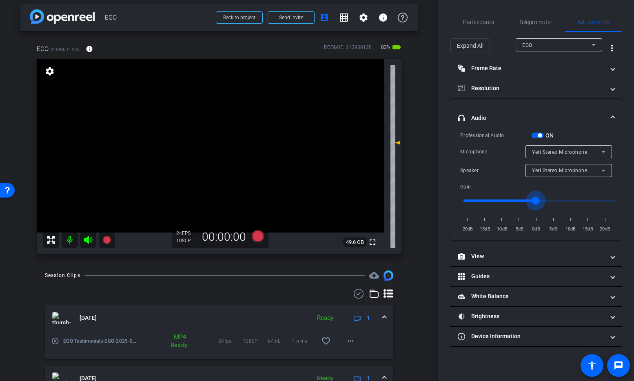
drag, startPoint x: 550, startPoint y: 202, endPoint x: 535, endPoint y: 202, distance: 14.7
click at [535, 202] on input "range" at bounding box center [539, 201] width 169 height 18
drag, startPoint x: 536, startPoint y: 202, endPoint x: 543, endPoint y: 201, distance: 6.7
click at [543, 201] on input "range" at bounding box center [539, 201] width 169 height 18
click at [258, 236] on icon at bounding box center [258, 236] width 12 height 12
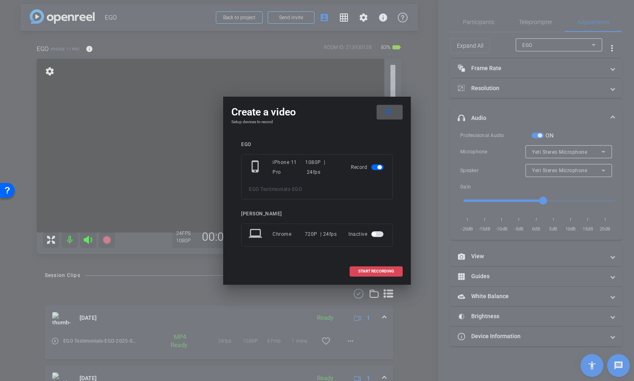
click at [386, 271] on span "START RECORDING" at bounding box center [376, 271] width 36 height 4
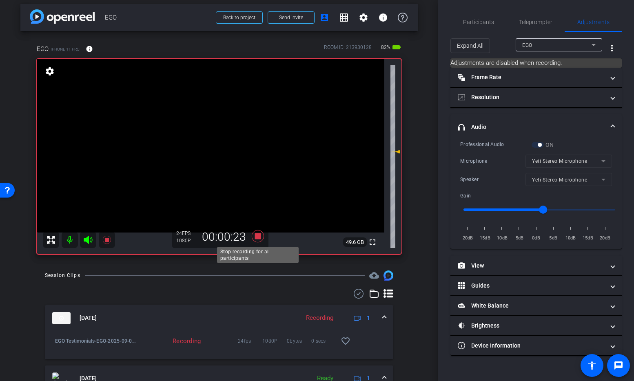
click at [260, 237] on icon at bounding box center [258, 236] width 12 height 12
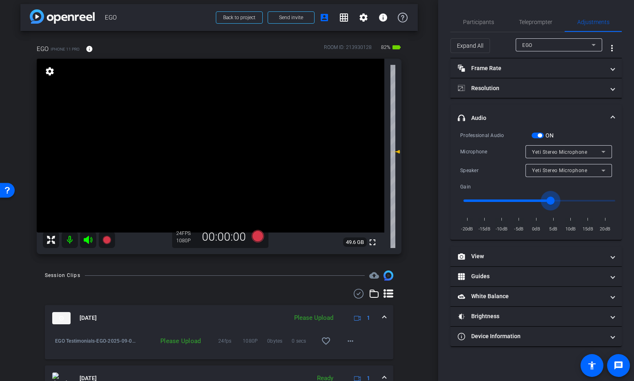
drag, startPoint x: 542, startPoint y: 199, endPoint x: 551, endPoint y: 200, distance: 8.6
type input "3"
click at [551, 200] on input "range" at bounding box center [539, 201] width 169 height 18
click at [257, 234] on icon at bounding box center [258, 236] width 12 height 12
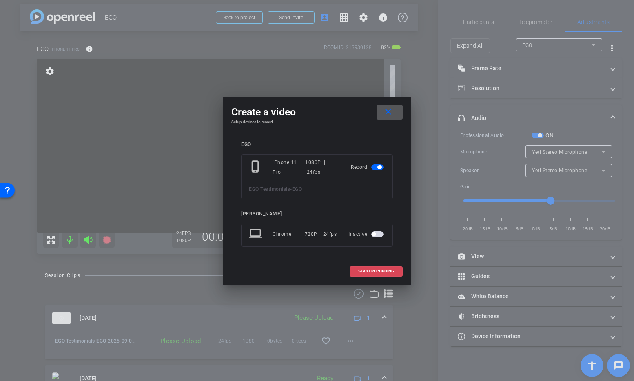
click at [369, 269] on span "START RECORDING" at bounding box center [376, 271] width 36 height 4
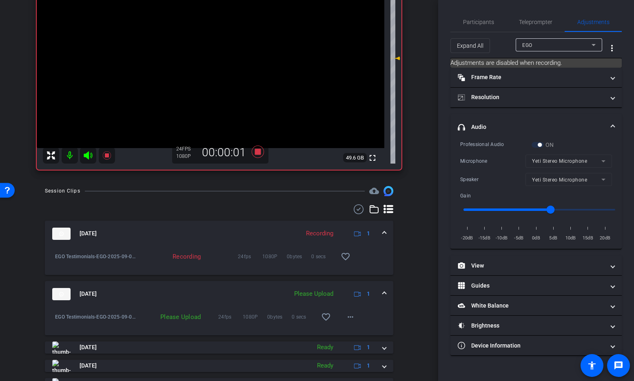
scroll to position [89, 0]
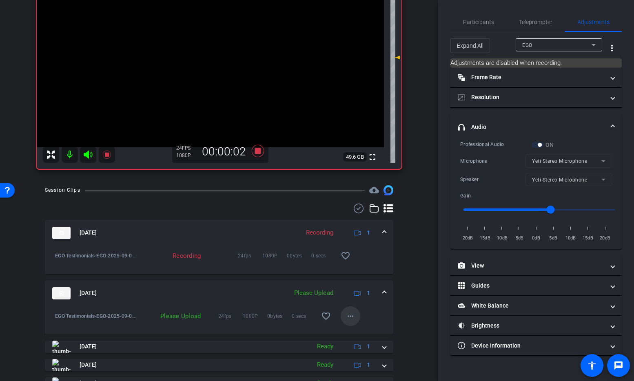
click at [352, 313] on mat-icon "more_horiz" at bounding box center [351, 316] width 10 height 10
click at [356, 331] on span "Upload" at bounding box center [363, 333] width 33 height 10
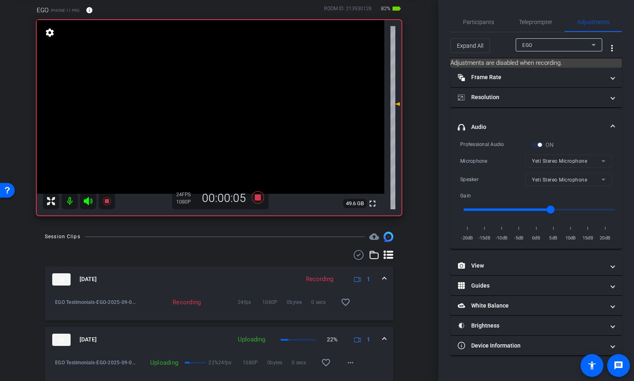
scroll to position [37, 0]
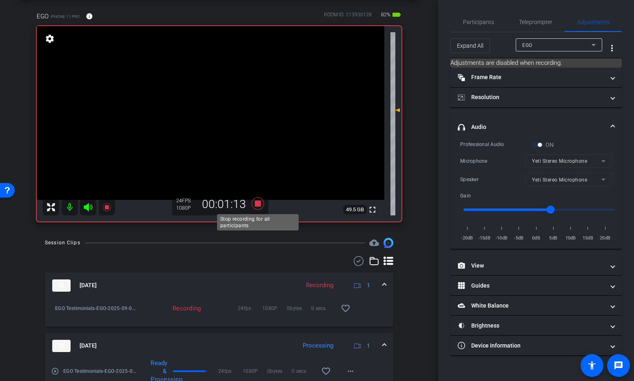
click at [259, 205] on icon at bounding box center [258, 204] width 12 height 12
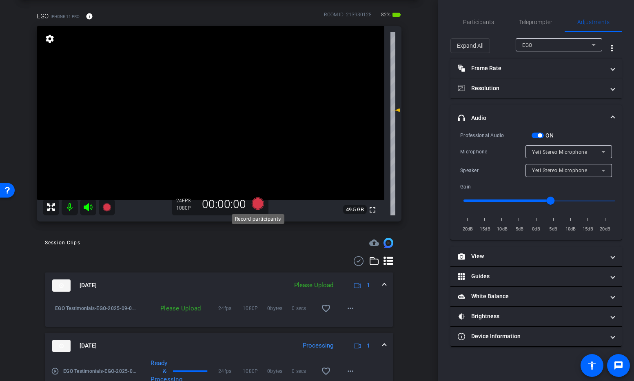
click at [260, 204] on icon at bounding box center [258, 204] width 12 height 12
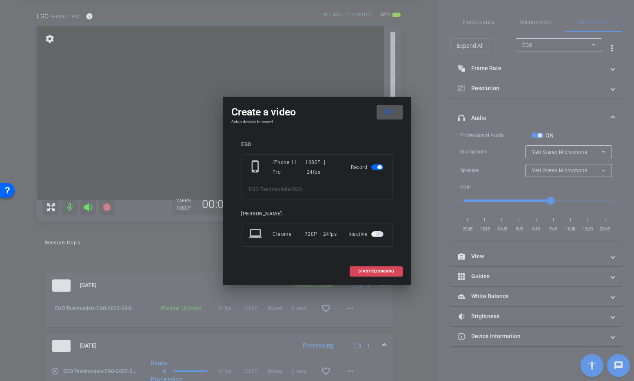
click at [385, 270] on span "START RECORDING" at bounding box center [376, 271] width 36 height 4
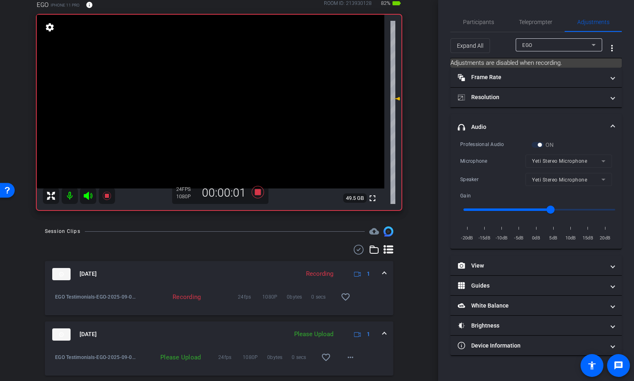
scroll to position [50, 0]
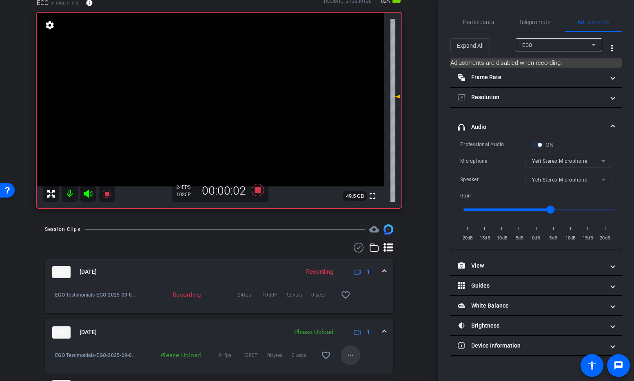
click at [351, 351] on mat-icon "more_horiz" at bounding box center [351, 356] width 10 height 10
click at [359, 322] on span "Upload" at bounding box center [363, 318] width 33 height 10
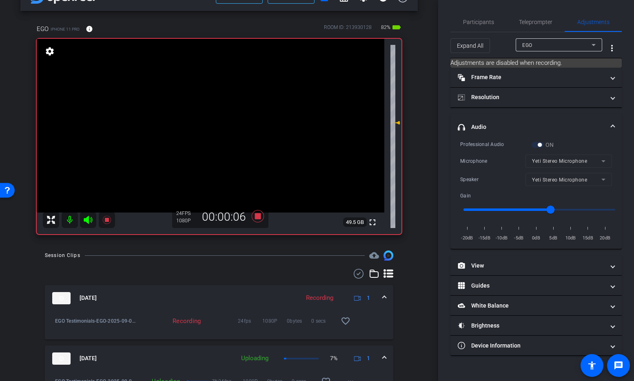
scroll to position [27, 0]
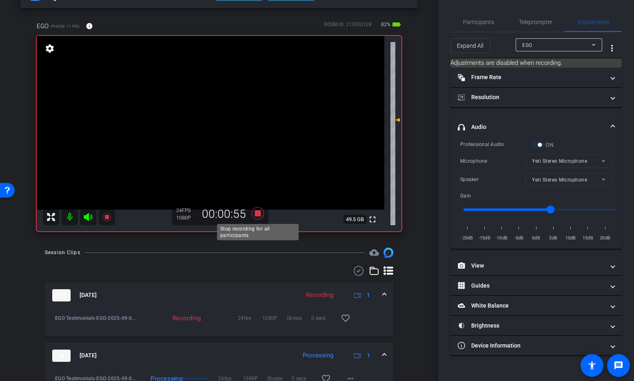
click at [260, 211] on icon at bounding box center [258, 213] width 12 height 12
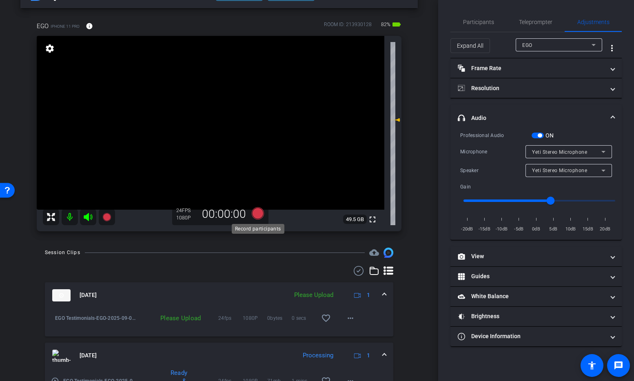
click at [260, 211] on icon at bounding box center [258, 213] width 12 height 12
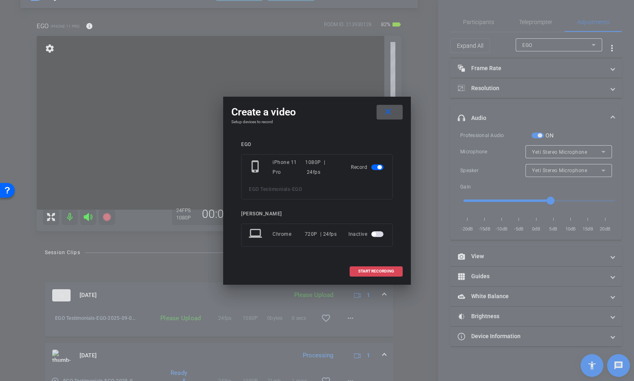
click at [374, 271] on span "START RECORDING" at bounding box center [376, 271] width 36 height 4
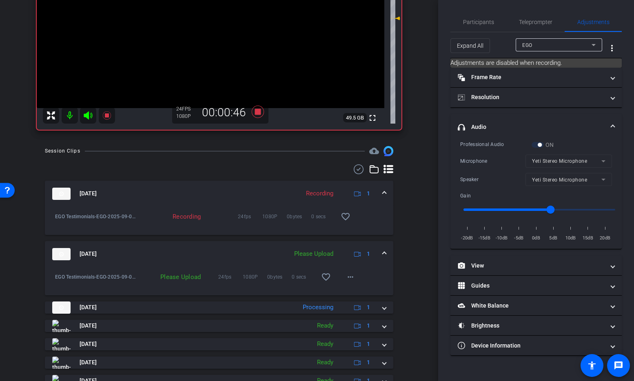
scroll to position [136, 0]
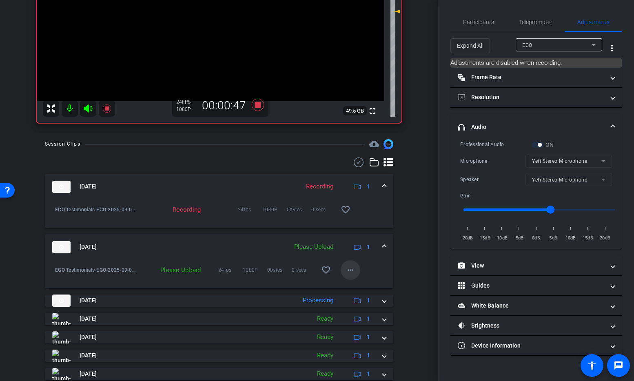
click at [349, 269] on mat-icon "more_horiz" at bounding box center [351, 270] width 10 height 10
click at [353, 286] on span "Upload" at bounding box center [363, 287] width 33 height 10
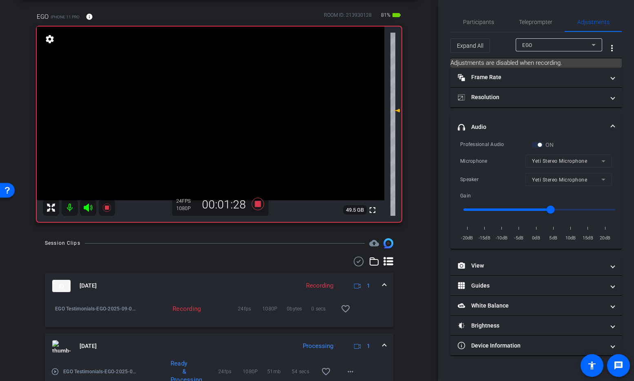
scroll to position [37, 0]
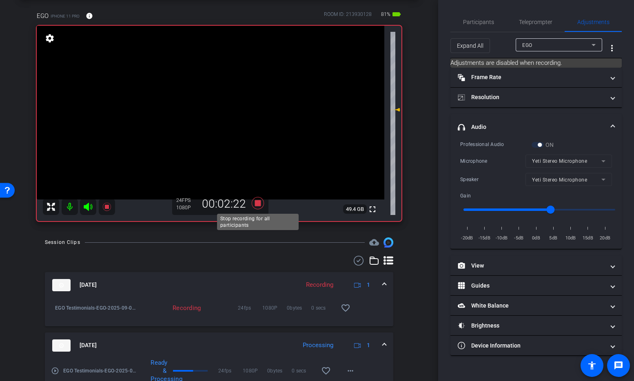
click at [259, 203] on icon at bounding box center [258, 203] width 12 height 12
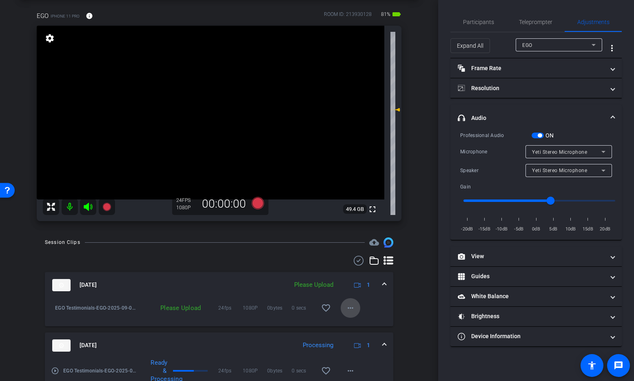
click at [352, 307] on mat-icon "more_horiz" at bounding box center [351, 308] width 10 height 10
click at [358, 325] on span "Upload" at bounding box center [363, 325] width 33 height 10
click at [260, 203] on icon at bounding box center [258, 203] width 12 height 12
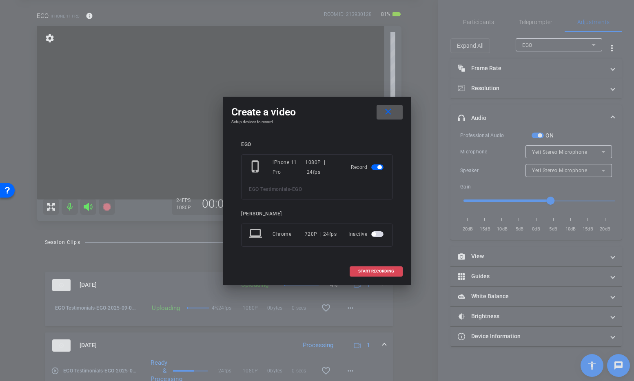
click at [379, 273] on span "START RECORDING" at bounding box center [376, 271] width 36 height 4
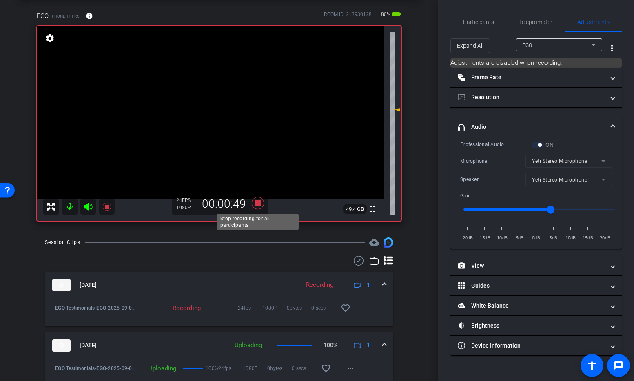
click at [255, 204] on icon at bounding box center [258, 203] width 12 height 12
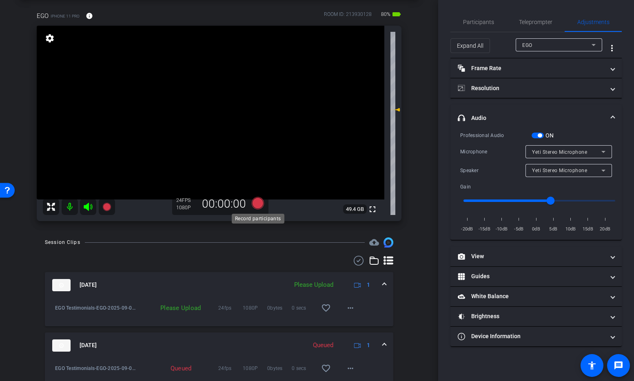
click at [259, 203] on icon at bounding box center [258, 203] width 12 height 12
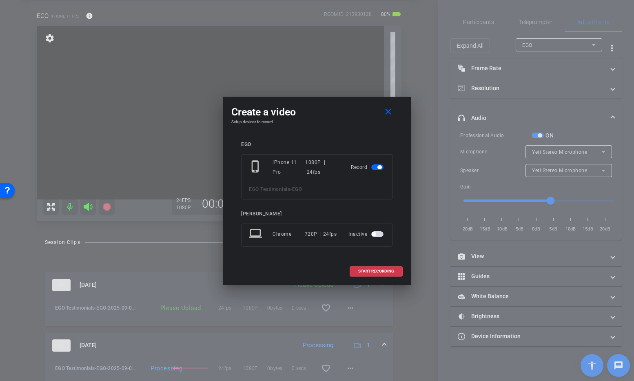
click at [417, 268] on div at bounding box center [317, 190] width 634 height 381
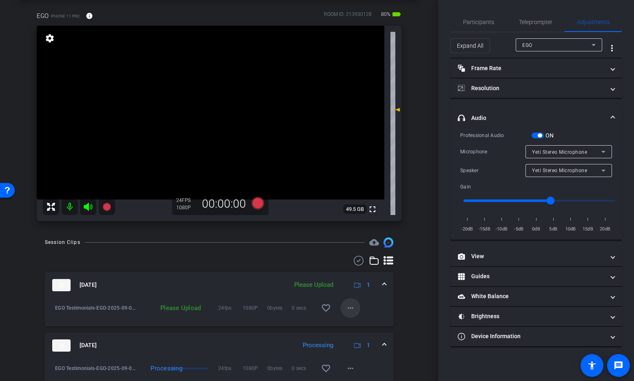
click at [349, 310] on mat-icon "more_horiz" at bounding box center [351, 308] width 10 height 10
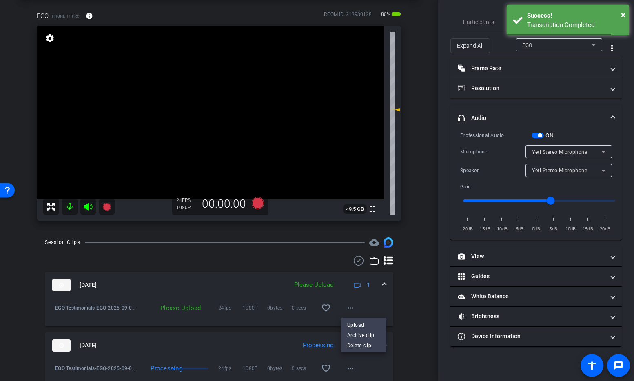
click at [364, 328] on span "Upload" at bounding box center [363, 325] width 33 height 10
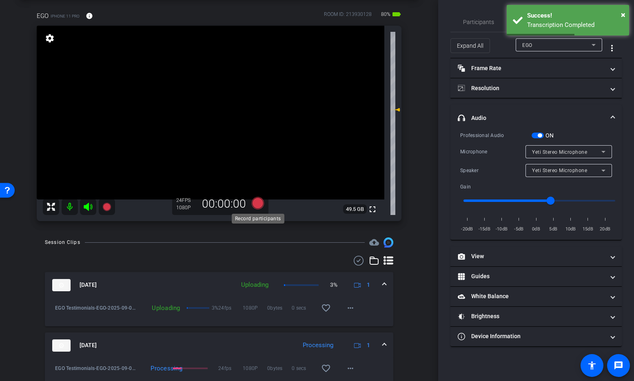
click at [260, 203] on icon at bounding box center [258, 203] width 12 height 12
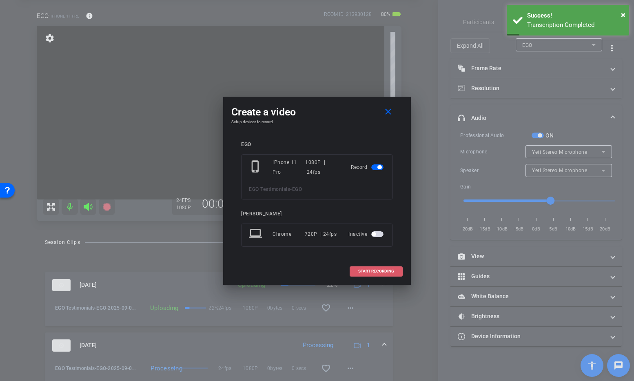
click at [381, 271] on span "START RECORDING" at bounding box center [376, 271] width 36 height 4
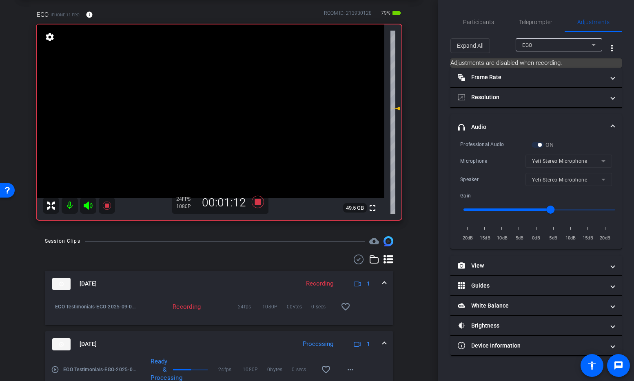
scroll to position [40, 0]
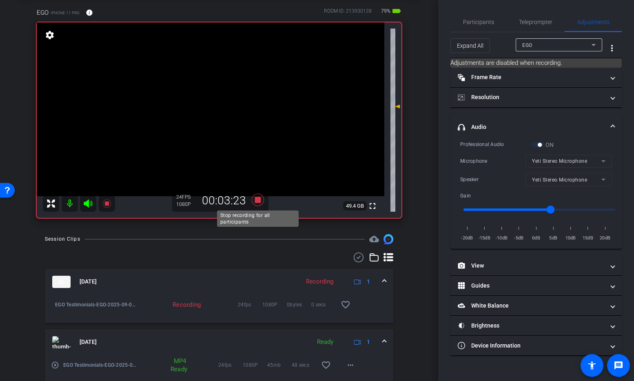
click at [261, 200] on icon at bounding box center [258, 200] width 20 height 15
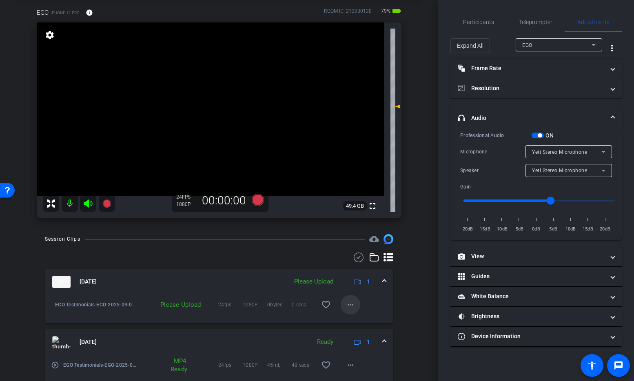
click at [355, 306] on mat-icon "more_horiz" at bounding box center [351, 305] width 10 height 10
click at [362, 322] on span "Upload" at bounding box center [363, 322] width 33 height 10
click at [260, 199] on icon at bounding box center [258, 200] width 12 height 12
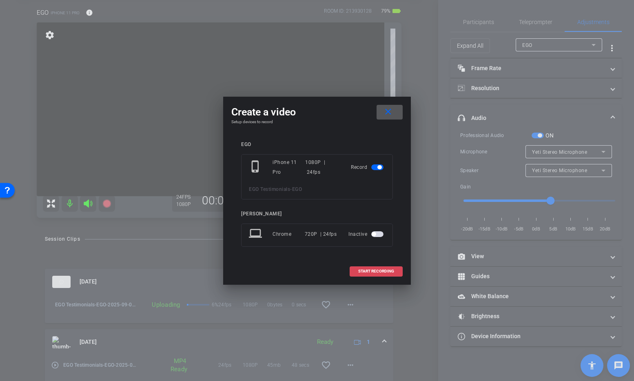
click at [385, 271] on span "START RECORDING" at bounding box center [376, 271] width 36 height 4
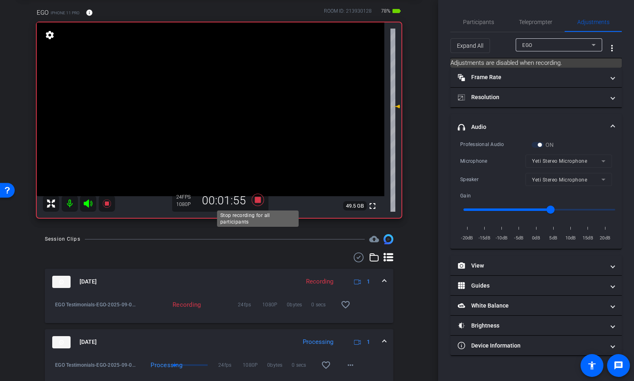
click at [260, 199] on icon at bounding box center [258, 200] width 12 height 12
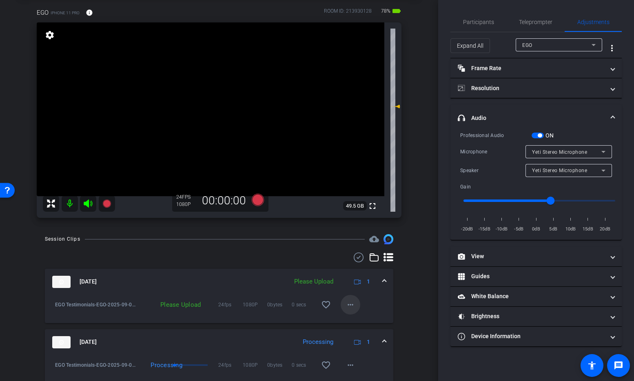
click at [349, 309] on mat-icon "more_horiz" at bounding box center [351, 305] width 10 height 10
click at [358, 322] on span "Upload" at bounding box center [363, 322] width 33 height 10
click at [259, 199] on icon at bounding box center [258, 200] width 12 height 12
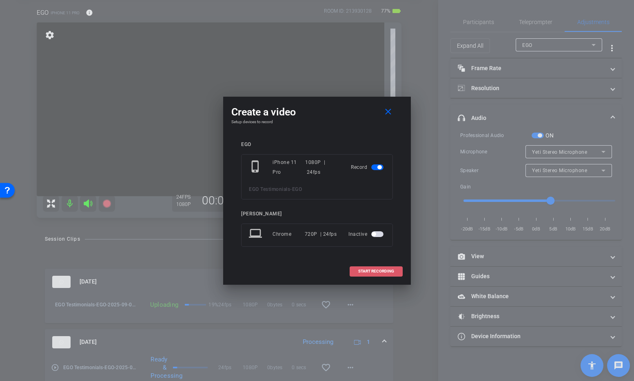
click at [373, 269] on span "START RECORDING" at bounding box center [376, 271] width 36 height 4
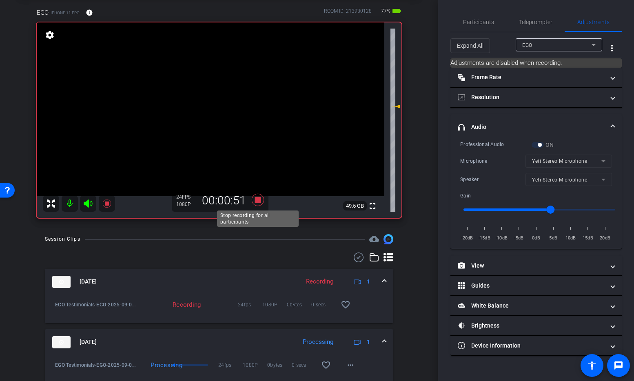
click at [257, 197] on icon at bounding box center [258, 200] width 12 height 12
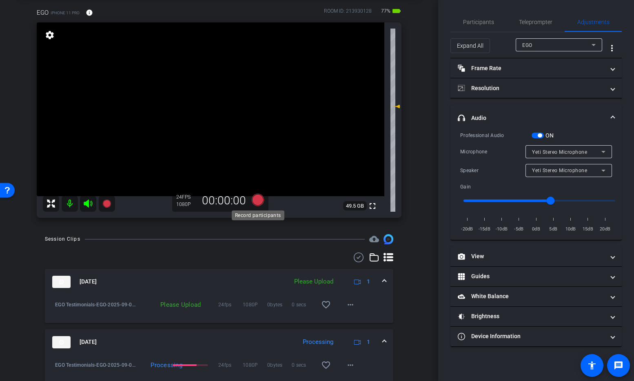
click at [257, 197] on icon at bounding box center [258, 200] width 12 height 12
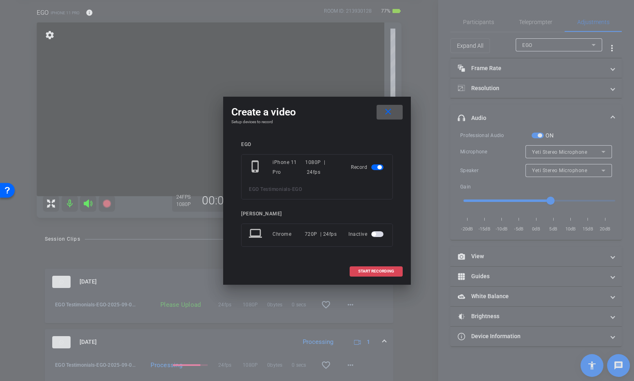
click at [379, 271] on span "START RECORDING" at bounding box center [376, 271] width 36 height 4
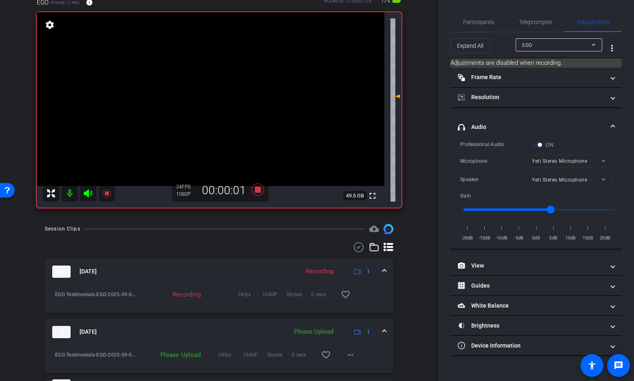
scroll to position [64, 0]
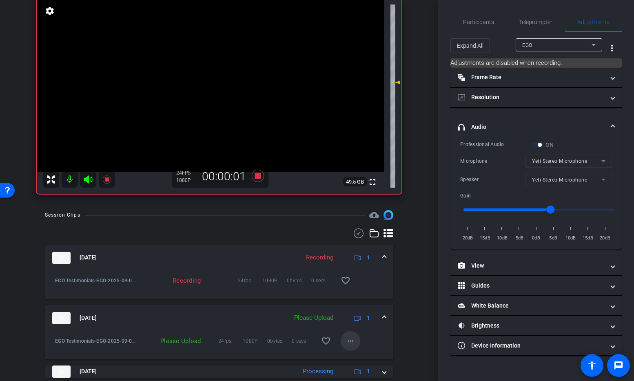
click at [351, 339] on mat-icon "more_horiz" at bounding box center [351, 341] width 10 height 10
click at [354, 306] on span "Upload" at bounding box center [363, 304] width 33 height 10
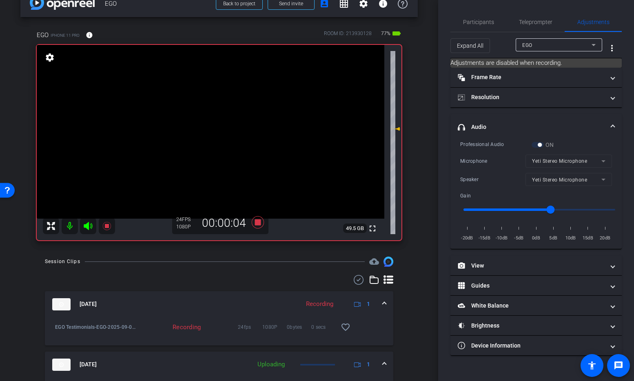
scroll to position [17, 0]
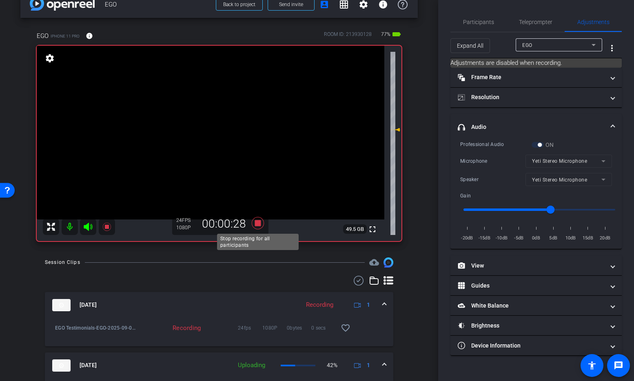
click at [259, 222] on icon at bounding box center [258, 223] width 12 height 12
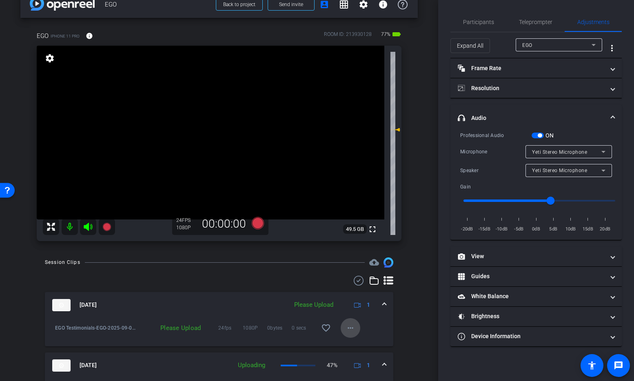
click at [350, 329] on mat-icon "more_horiz" at bounding box center [351, 328] width 10 height 10
click at [361, 343] on span "Upload" at bounding box center [363, 345] width 33 height 10
click at [256, 221] on icon at bounding box center [258, 223] width 12 height 12
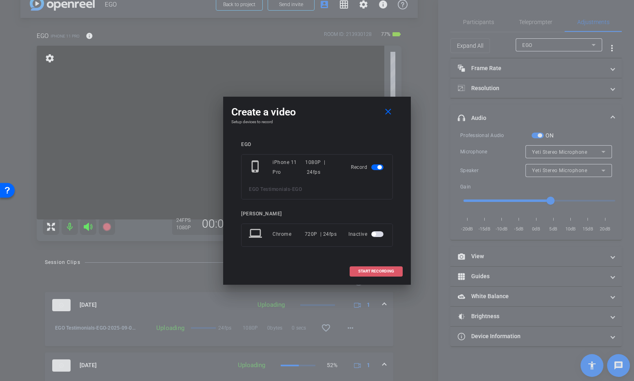
click at [389, 272] on span "START RECORDING" at bounding box center [376, 271] width 36 height 4
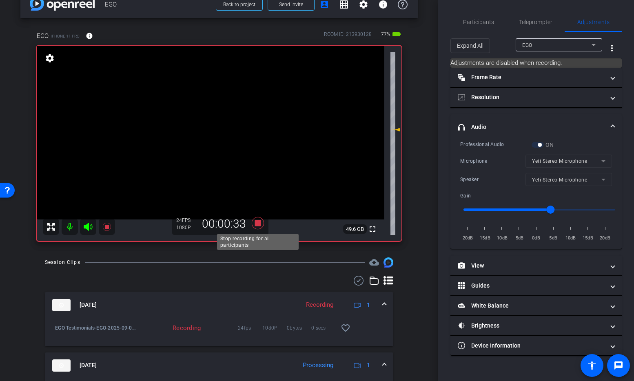
click at [259, 224] on icon at bounding box center [258, 223] width 12 height 12
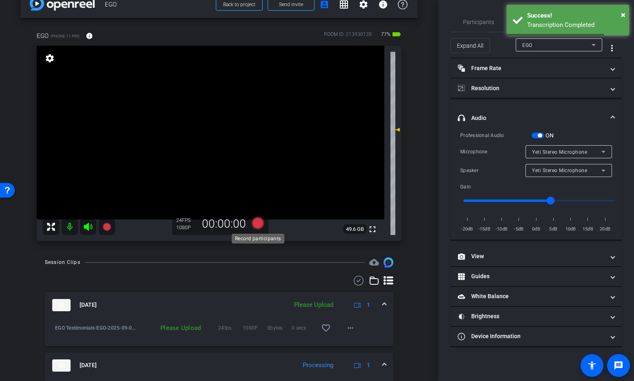
click at [259, 224] on icon at bounding box center [258, 223] width 12 height 12
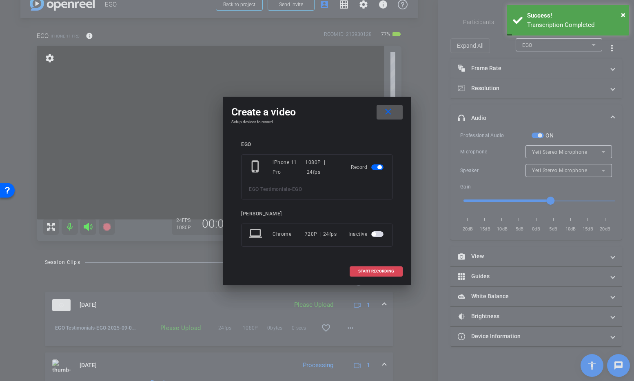
click at [371, 271] on span "START RECORDING" at bounding box center [376, 271] width 36 height 4
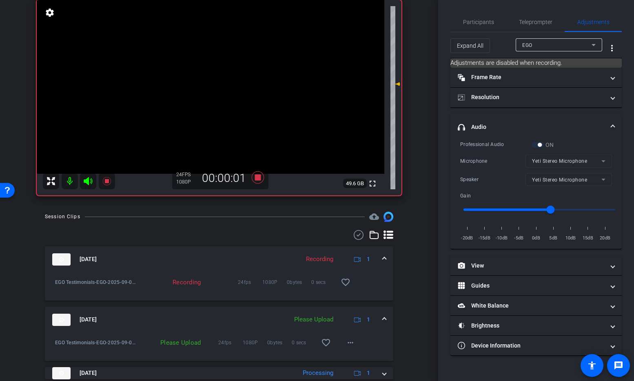
scroll to position [64, 0]
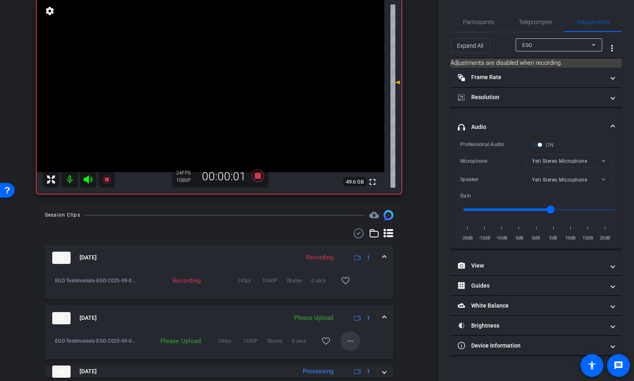
click at [353, 342] on mat-icon "more_horiz" at bounding box center [351, 341] width 10 height 10
click at [364, 306] on span "Upload" at bounding box center [363, 304] width 33 height 10
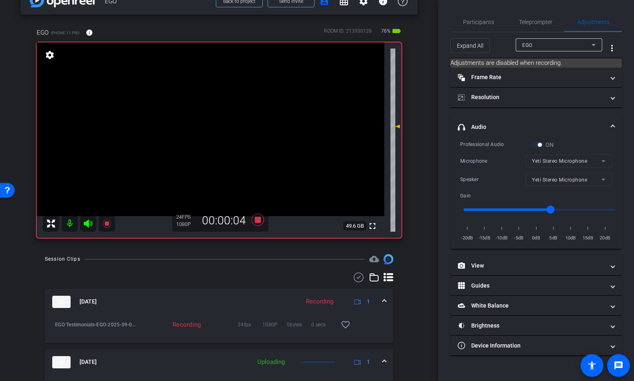
scroll to position [14, 0]
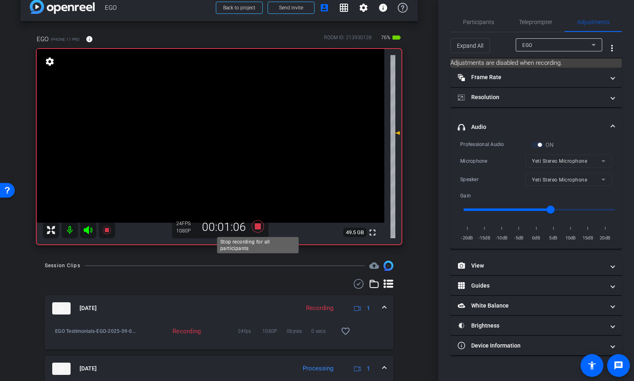
click at [258, 227] on icon at bounding box center [258, 226] width 12 height 12
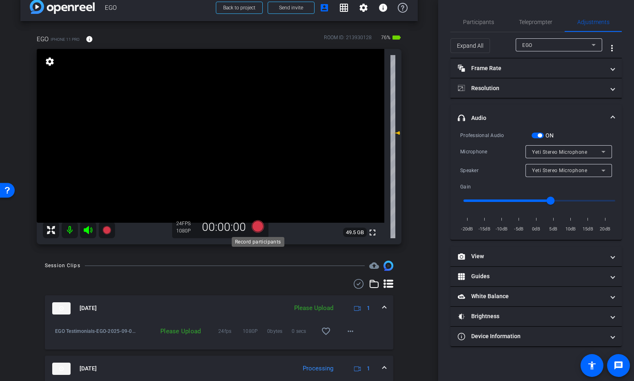
click at [260, 227] on icon at bounding box center [258, 226] width 12 height 12
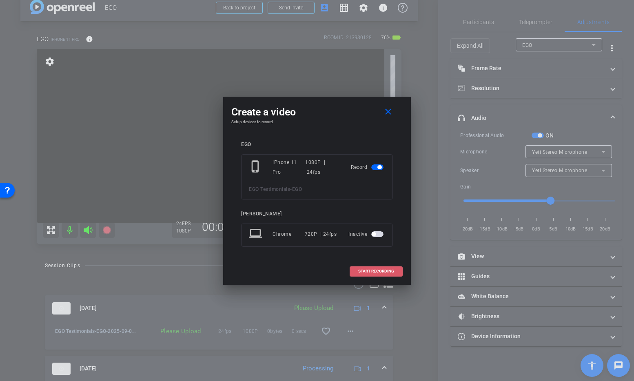
click at [372, 269] on span "START RECORDING" at bounding box center [376, 271] width 36 height 4
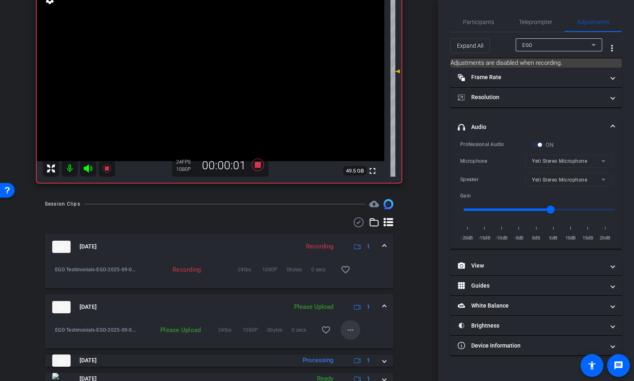
scroll to position [79, 0]
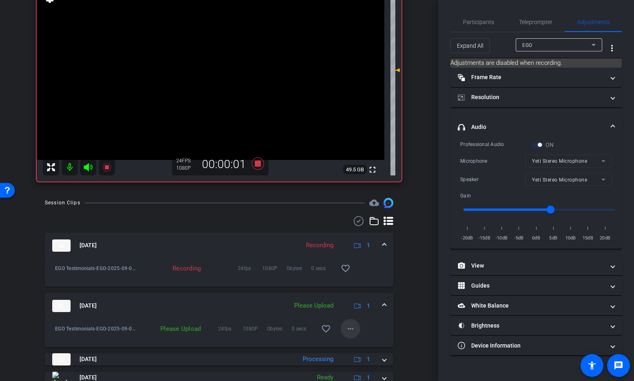
click at [354, 331] on mat-icon "more_horiz" at bounding box center [351, 329] width 10 height 10
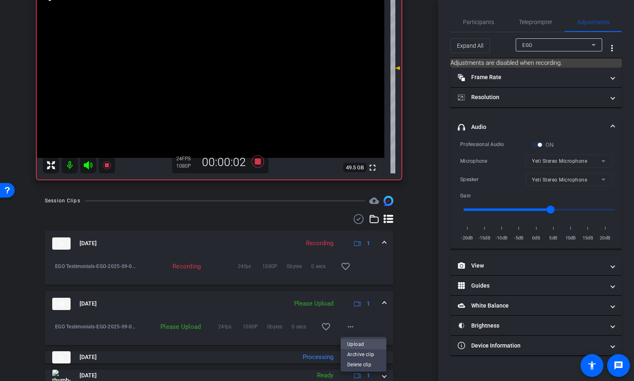
click at [360, 347] on span "Upload" at bounding box center [363, 344] width 33 height 10
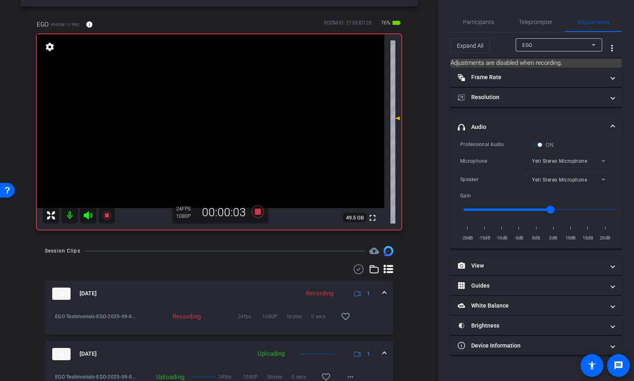
scroll to position [24, 0]
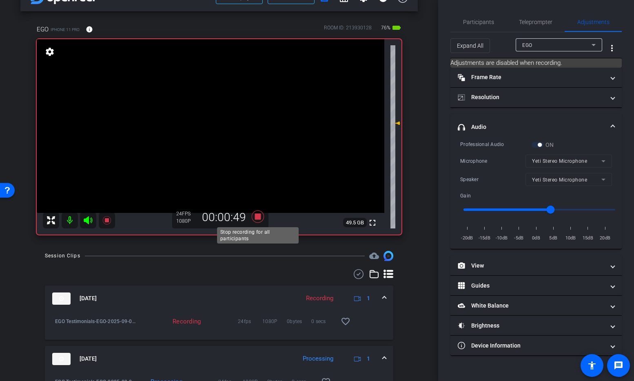
click at [256, 213] on icon at bounding box center [258, 216] width 20 height 15
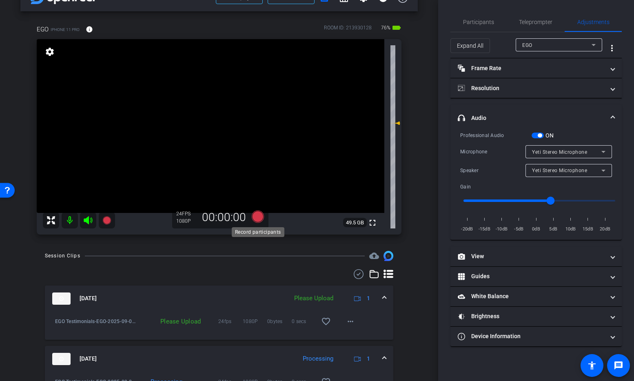
click at [257, 216] on icon at bounding box center [258, 217] width 12 height 12
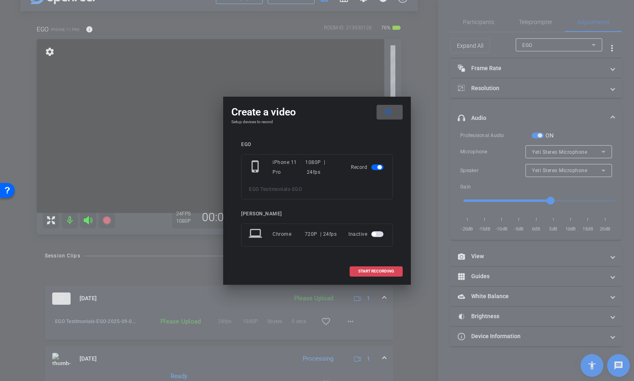
click at [377, 271] on span "START RECORDING" at bounding box center [376, 271] width 36 height 4
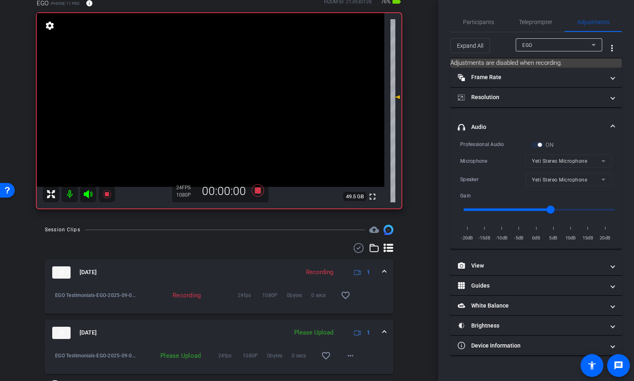
scroll to position [51, 0]
click at [259, 191] on icon at bounding box center [258, 190] width 12 height 12
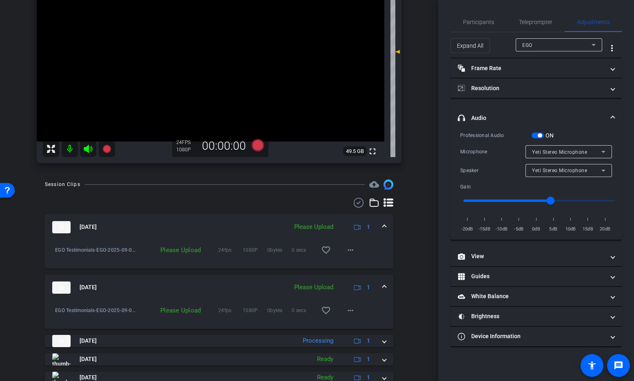
scroll to position [101, 0]
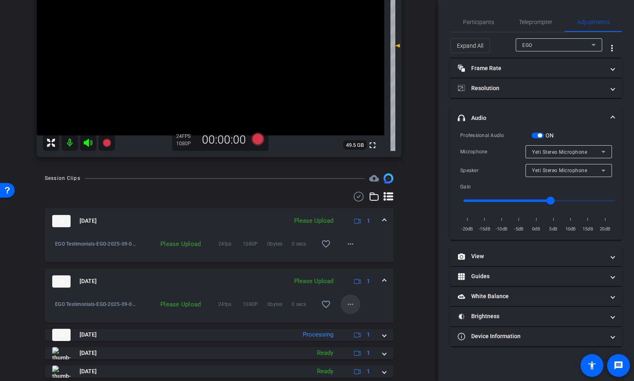
click at [350, 304] on mat-icon "more_horiz" at bounding box center [351, 305] width 10 height 10
click at [355, 320] on span "Upload" at bounding box center [363, 321] width 33 height 10
click at [352, 244] on mat-icon "more_horiz" at bounding box center [351, 244] width 10 height 10
click at [356, 260] on span "Upload" at bounding box center [363, 261] width 33 height 10
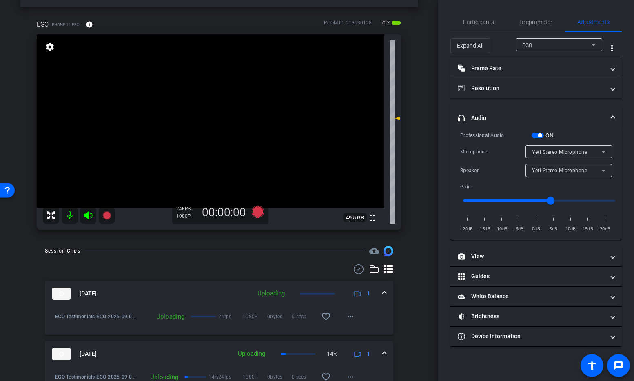
scroll to position [27, 0]
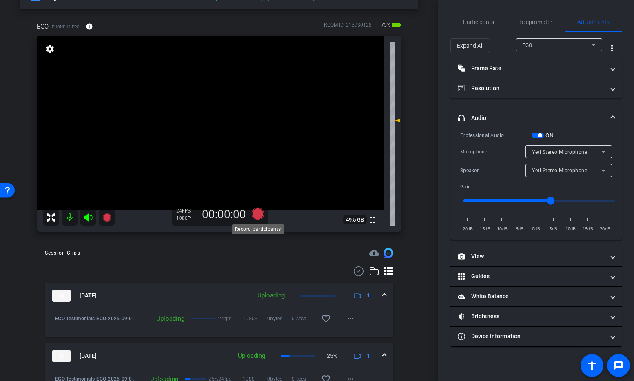
click at [259, 213] on icon at bounding box center [258, 214] width 12 height 12
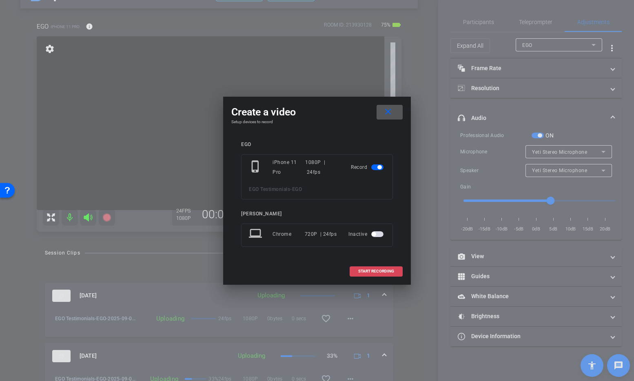
click at [375, 270] on span "START RECORDING" at bounding box center [376, 271] width 36 height 4
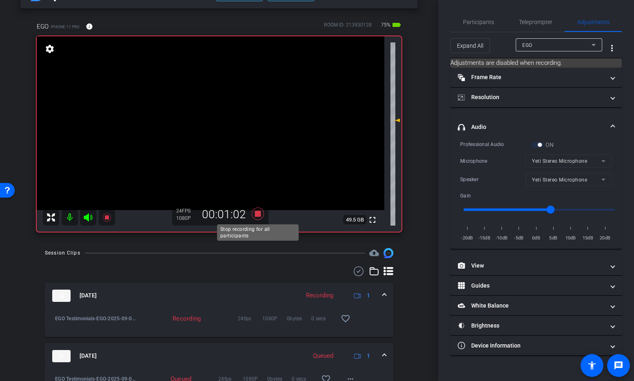
click at [260, 212] on icon at bounding box center [258, 214] width 12 height 12
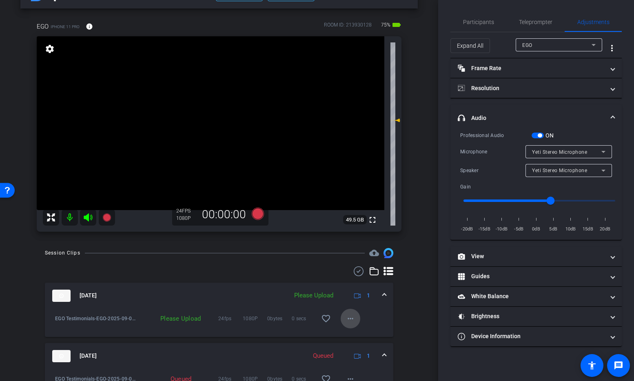
click at [353, 319] on mat-icon "more_horiz" at bounding box center [351, 319] width 10 height 10
click at [362, 335] on span "Upload" at bounding box center [363, 336] width 33 height 10
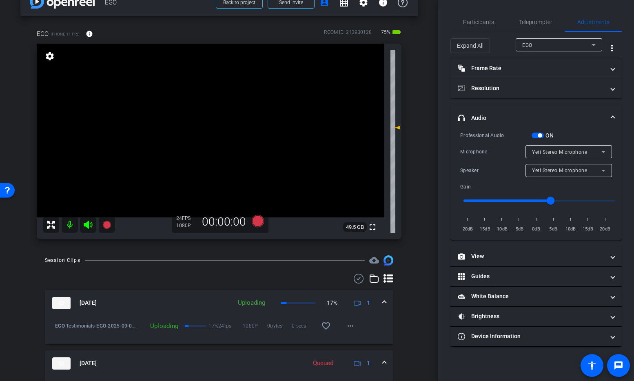
scroll to position [0, 0]
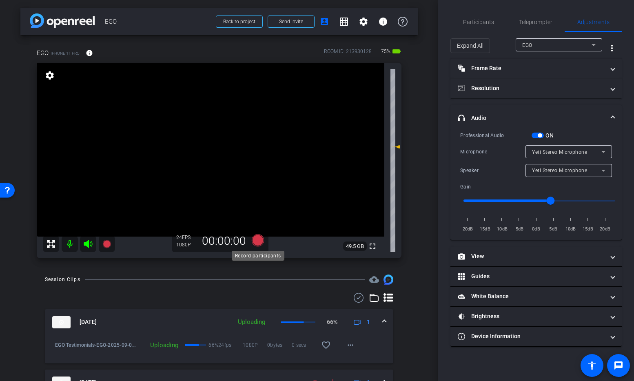
click at [258, 241] on icon at bounding box center [258, 240] width 12 height 12
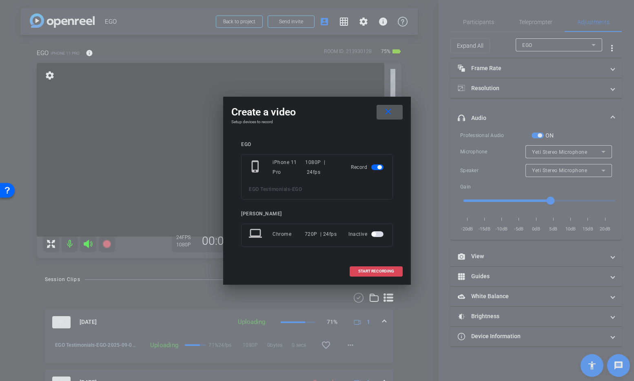
click at [386, 273] on span "START RECORDING" at bounding box center [376, 271] width 36 height 4
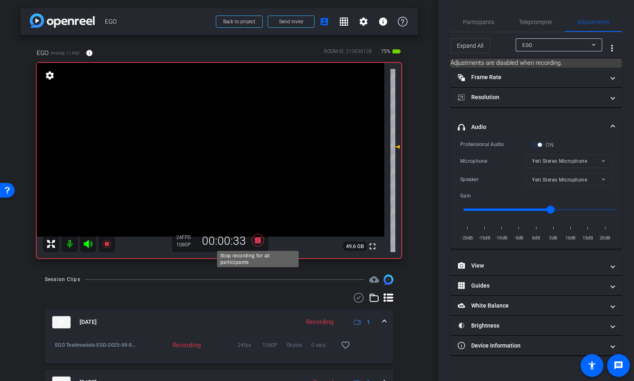
click at [256, 238] on icon at bounding box center [258, 240] width 12 height 12
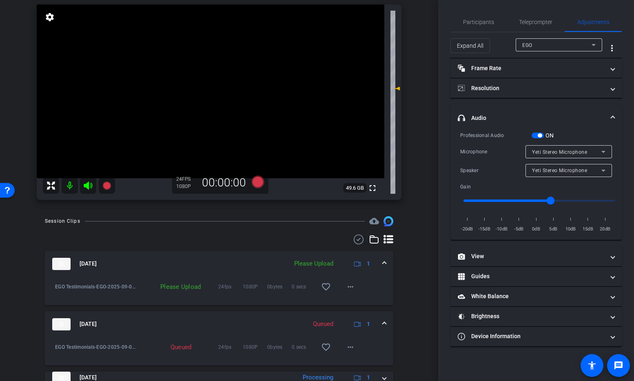
scroll to position [62, 0]
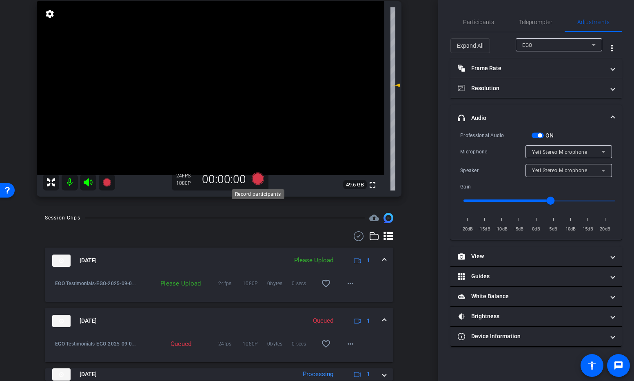
click at [259, 181] on icon at bounding box center [258, 179] width 12 height 12
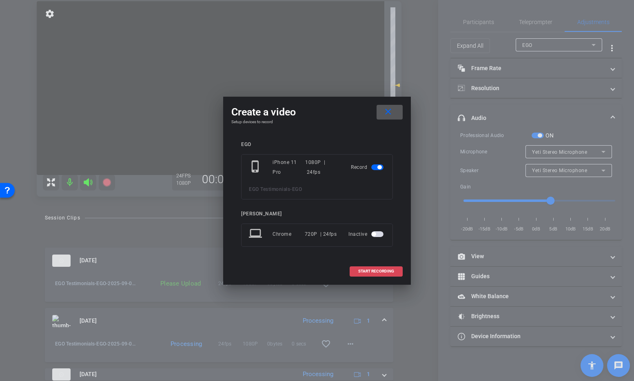
click at [372, 271] on span "START RECORDING" at bounding box center [376, 271] width 36 height 4
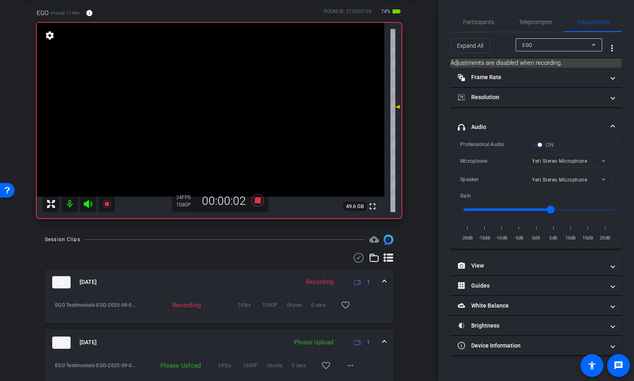
scroll to position [39, 0]
click at [261, 202] on icon at bounding box center [258, 201] width 20 height 15
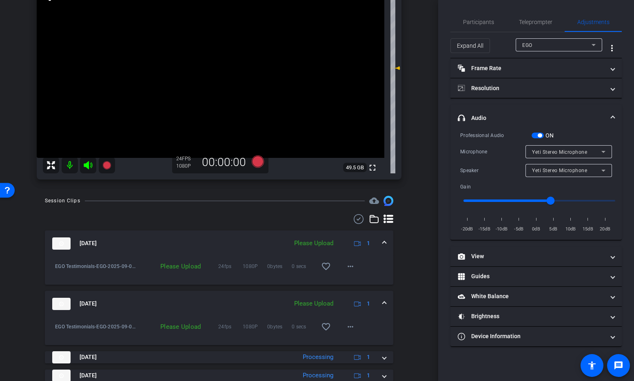
scroll to position [87, 0]
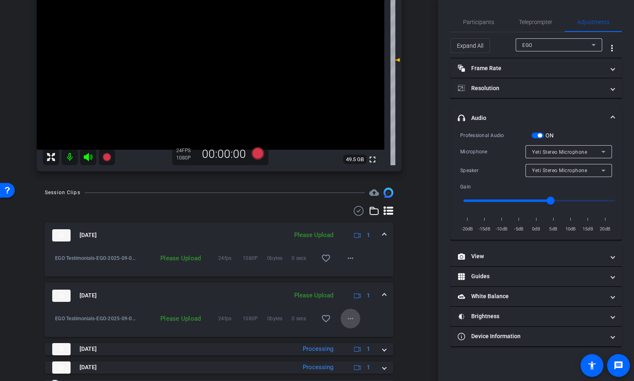
click at [350, 316] on mat-icon "more_horiz" at bounding box center [351, 319] width 10 height 10
click at [360, 333] on span "Upload" at bounding box center [363, 336] width 33 height 10
click at [349, 258] on mat-icon "more_horiz" at bounding box center [351, 258] width 10 height 10
click at [356, 275] on span "Upload" at bounding box center [363, 275] width 33 height 10
click at [261, 154] on icon at bounding box center [258, 153] width 12 height 12
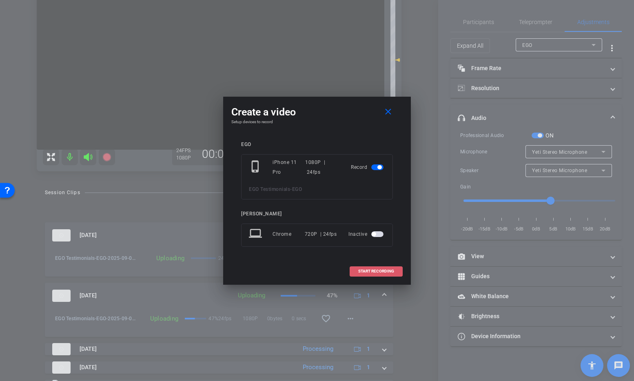
click at [372, 270] on span "START RECORDING" at bounding box center [376, 271] width 36 height 4
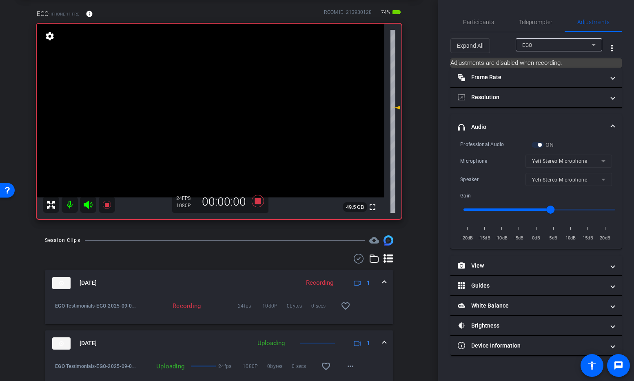
scroll to position [37, 0]
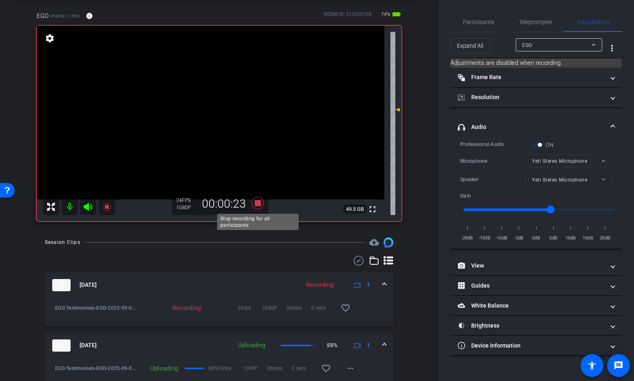
click at [255, 201] on icon at bounding box center [258, 203] width 12 height 12
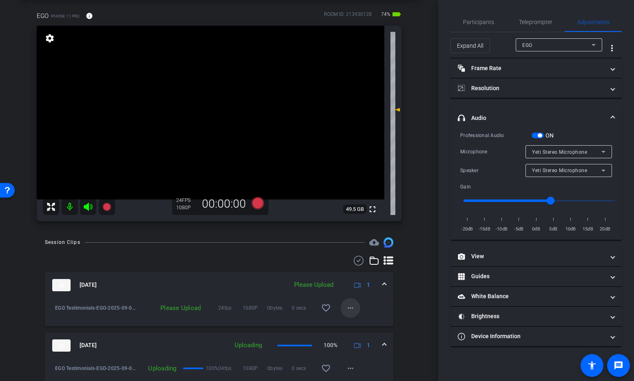
click at [351, 307] on mat-icon "more_horiz" at bounding box center [351, 308] width 10 height 10
click at [363, 325] on span "Upload" at bounding box center [363, 325] width 33 height 10
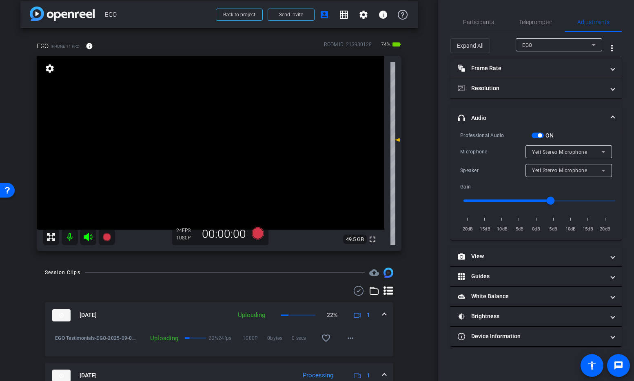
scroll to position [5, 0]
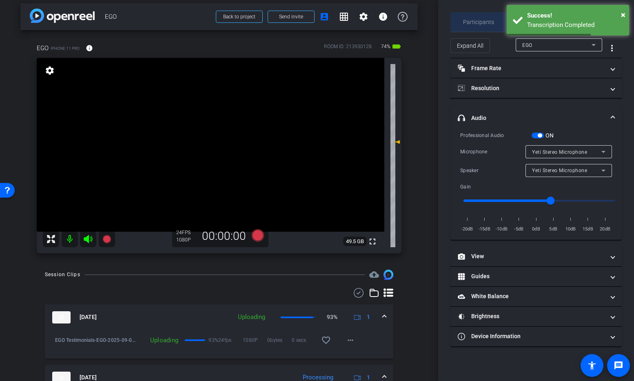
click at [479, 21] on span "Participants" at bounding box center [478, 22] width 31 height 6
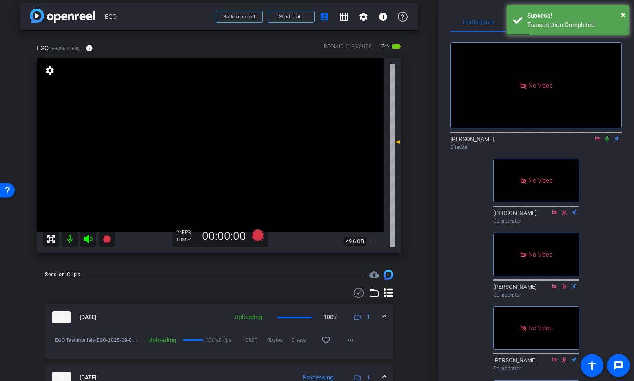
click at [609, 136] on icon at bounding box center [607, 139] width 7 height 6
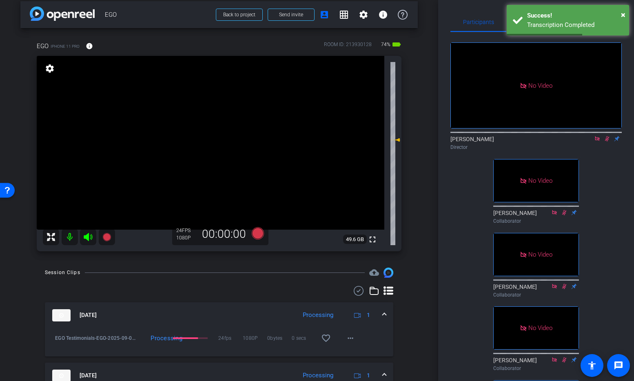
scroll to position [6, 0]
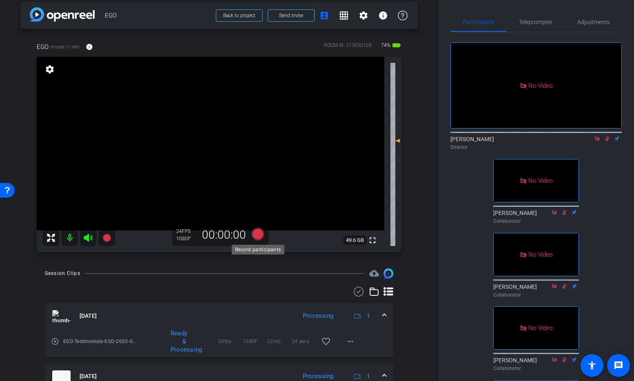
click at [259, 236] on icon at bounding box center [258, 234] width 12 height 12
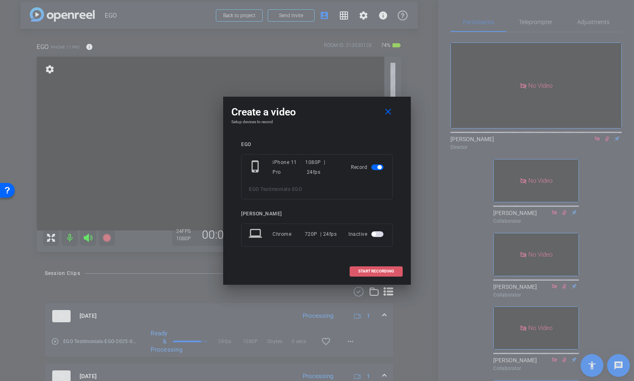
click at [388, 272] on span "START RECORDING" at bounding box center [376, 271] width 36 height 4
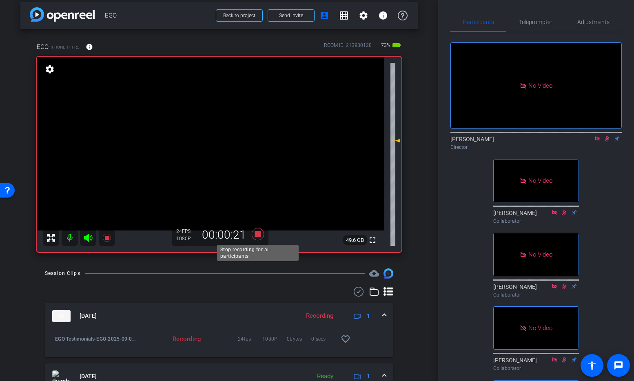
click at [258, 234] on icon at bounding box center [258, 234] width 12 height 12
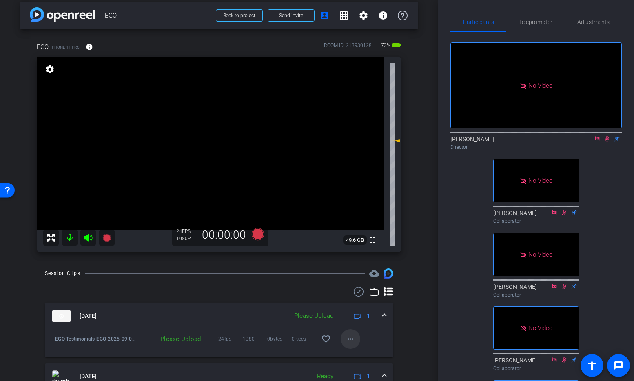
click at [347, 336] on mat-icon "more_horiz" at bounding box center [351, 339] width 10 height 10
click at [358, 300] on span "Upload" at bounding box center [363, 302] width 33 height 10
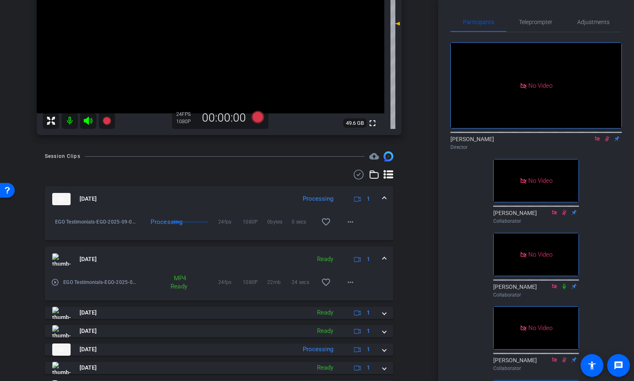
scroll to position [219, 0]
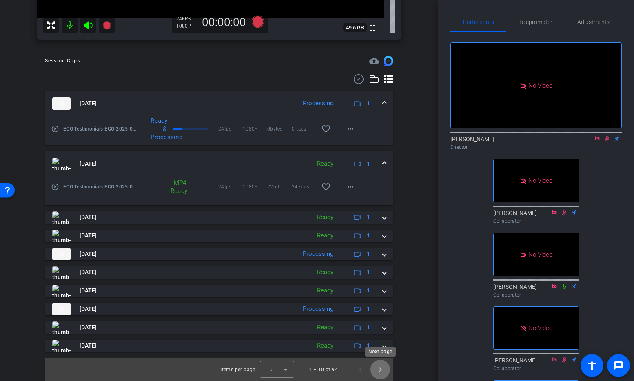
click at [380, 371] on span "Next page" at bounding box center [381, 370] width 20 height 20
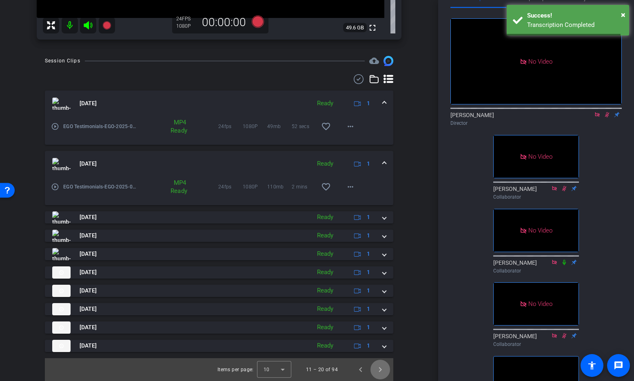
scroll to position [0, 0]
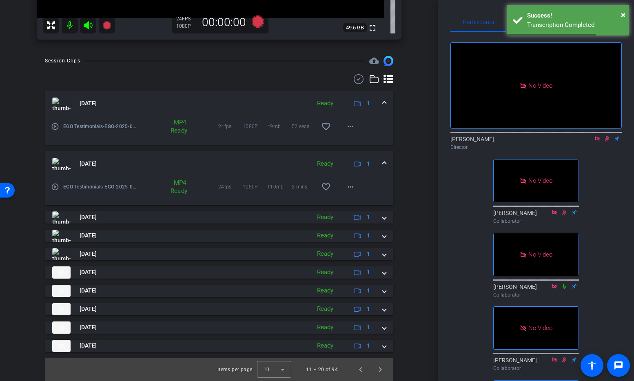
click at [609, 136] on icon at bounding box center [607, 139] width 7 height 6
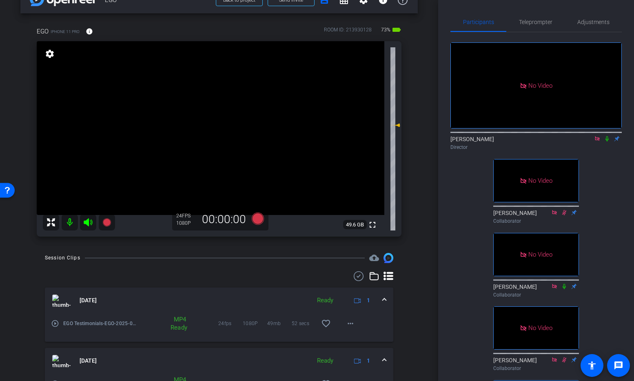
scroll to position [20, 0]
